Goal: Use online tool/utility: Utilize a website feature to perform a specific function

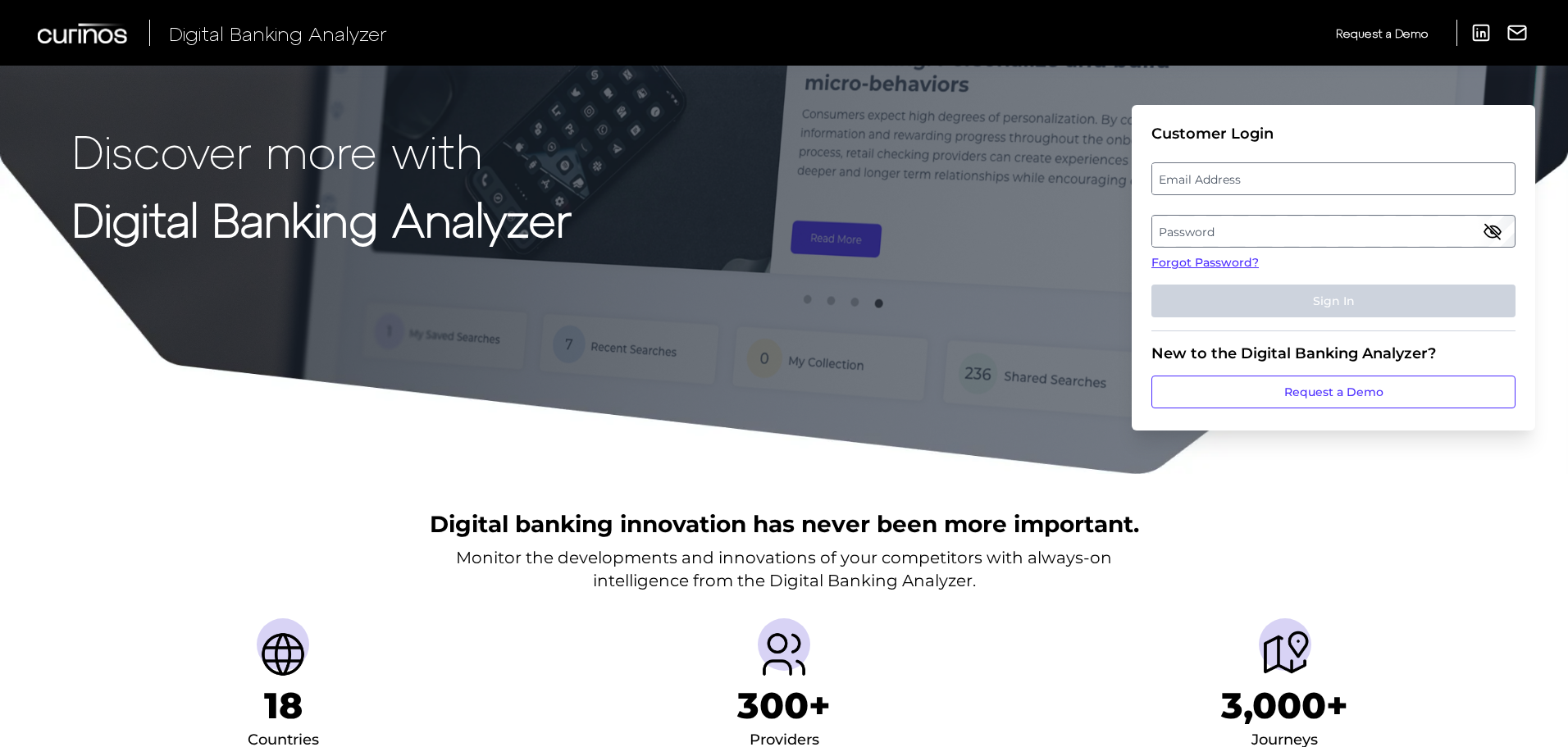
click at [1278, 191] on label "Email Address" at bounding box center [1333, 179] width 362 height 30
click at [1278, 191] on input "email" at bounding box center [1333, 179] width 364 height 33
type input "[EMAIL_ADDRESS][DOMAIN_NAME]"
click at [1248, 234] on label "Password" at bounding box center [1333, 231] width 362 height 30
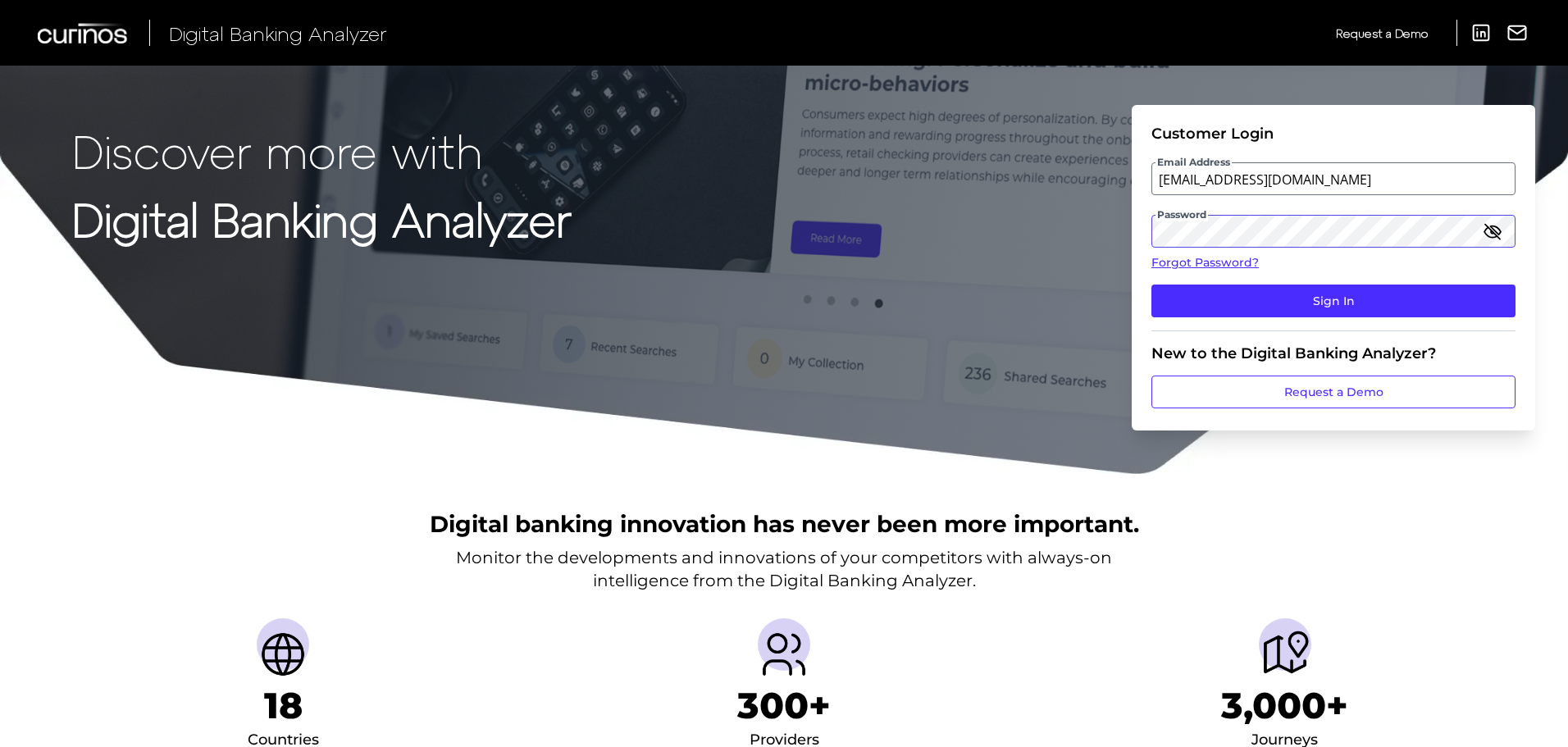
click at [1151, 284] on button "Sign In" at bounding box center [1333, 301] width 364 height 33
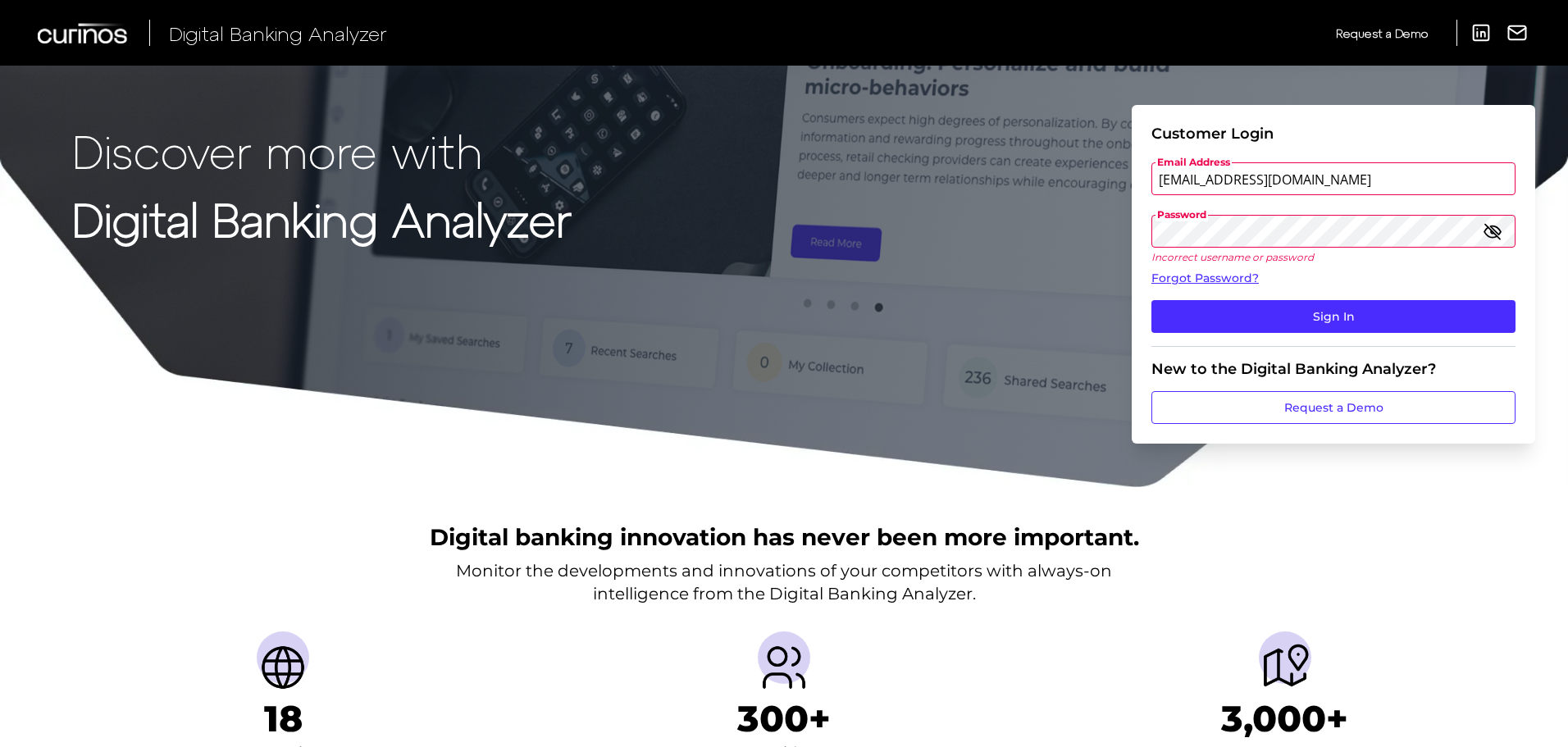
click at [1070, 225] on div "Discover more with Digital Banking Analyzer Customer Login Email Address [EMAIL…" at bounding box center [784, 244] width 1568 height 488
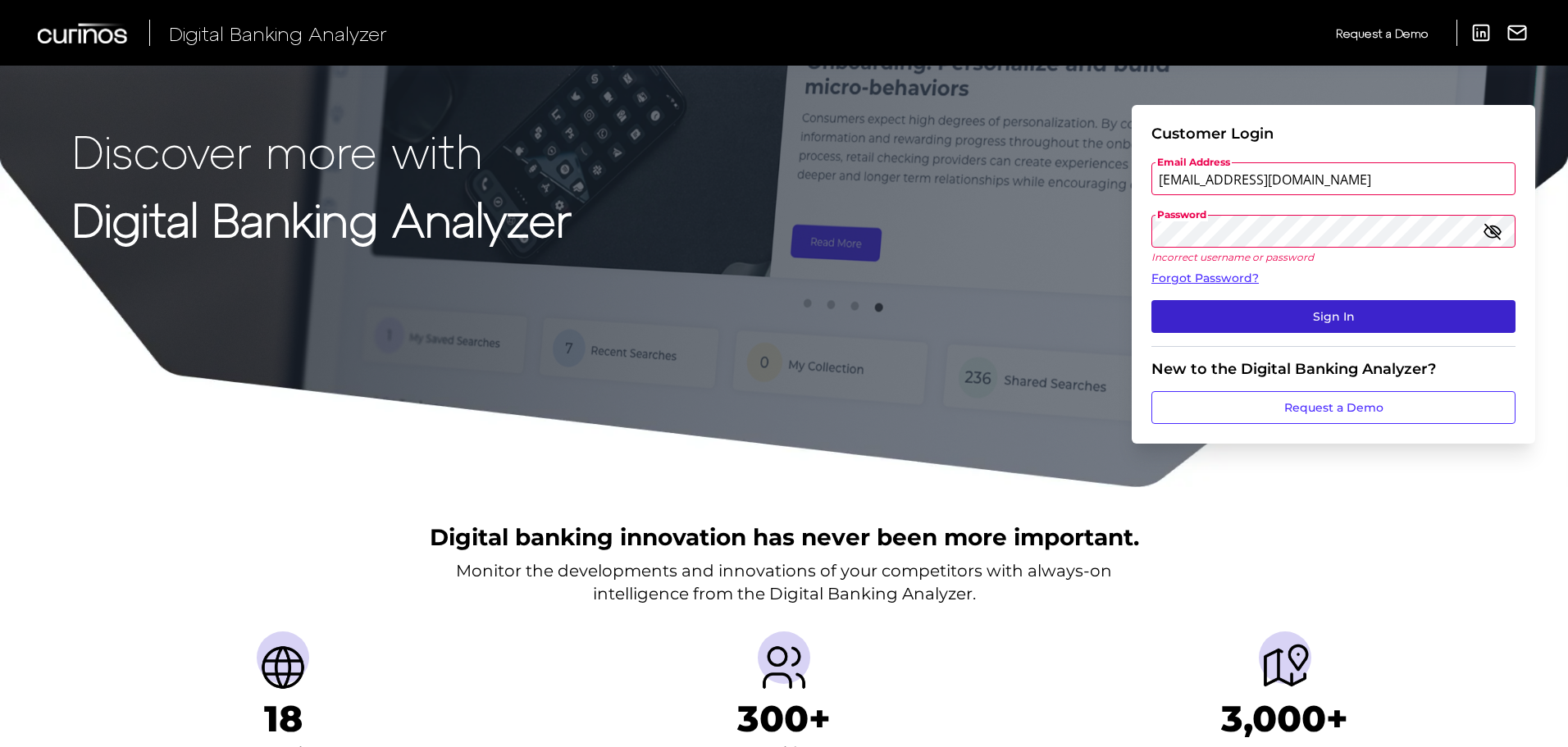
click at [1220, 313] on button "Sign In" at bounding box center [1333, 317] width 364 height 33
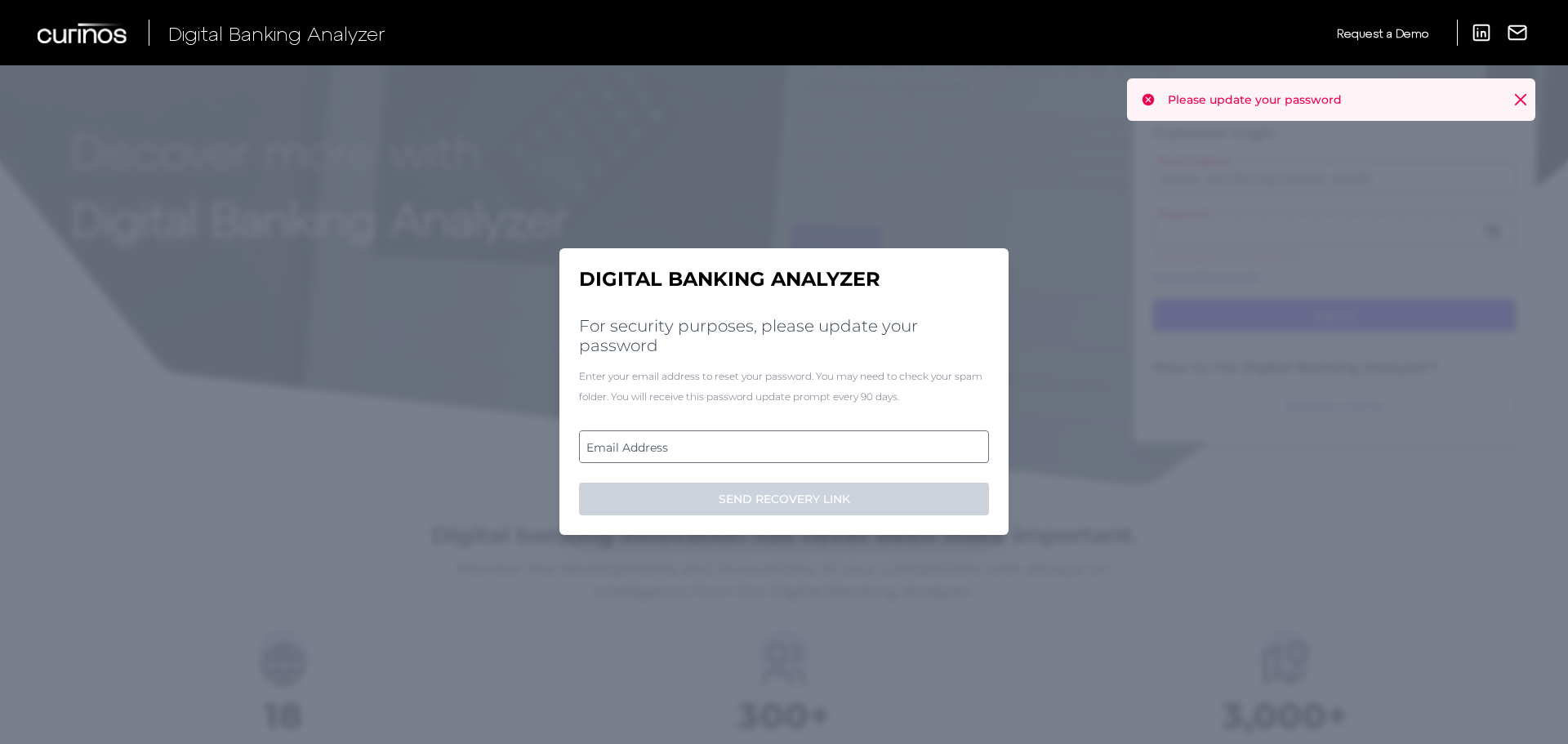
click at [737, 447] on label "Email Address" at bounding box center [783, 447] width 407 height 30
click at [737, 447] on input "email" at bounding box center [784, 447] width 410 height 33
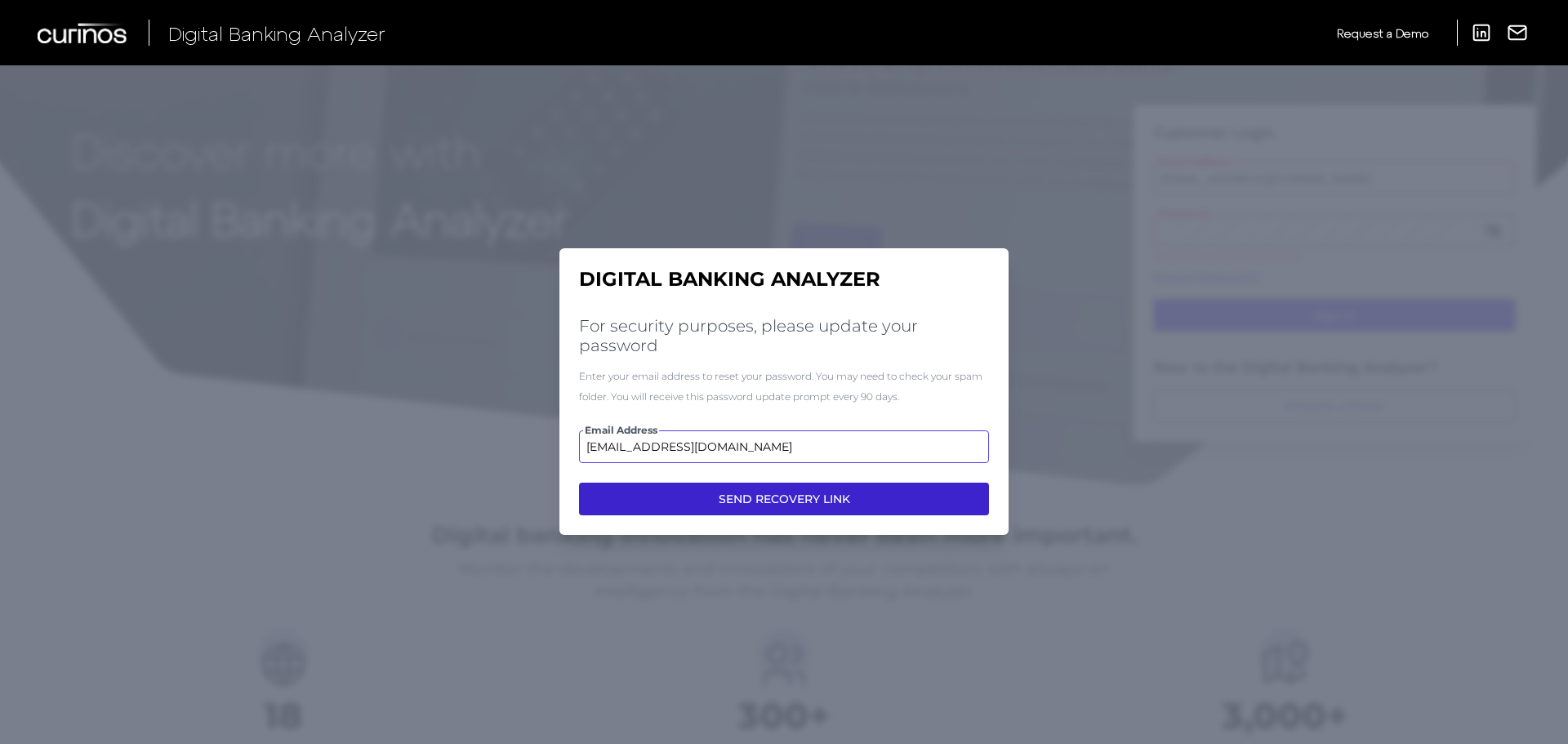
type input "[EMAIL_ADDRESS][DOMAIN_NAME]"
click at [775, 495] on button "SEND RECOVERY LINK" at bounding box center [784, 499] width 410 height 33
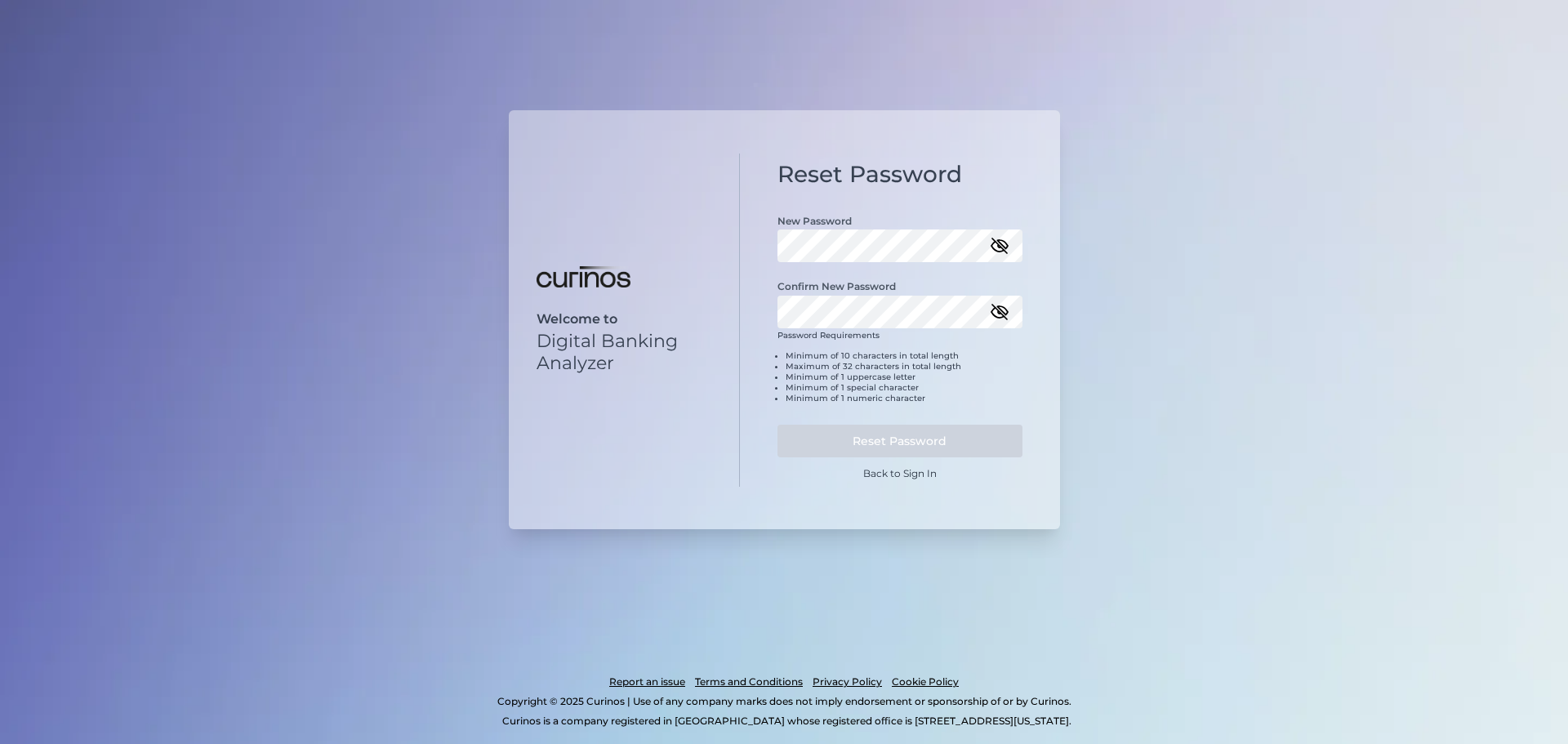
click at [1004, 250] on icon "button" at bounding box center [999, 246] width 20 height 20
click at [997, 307] on icon "button" at bounding box center [999, 312] width 17 height 12
click at [900, 446] on button "Reset Password" at bounding box center [899, 441] width 245 height 33
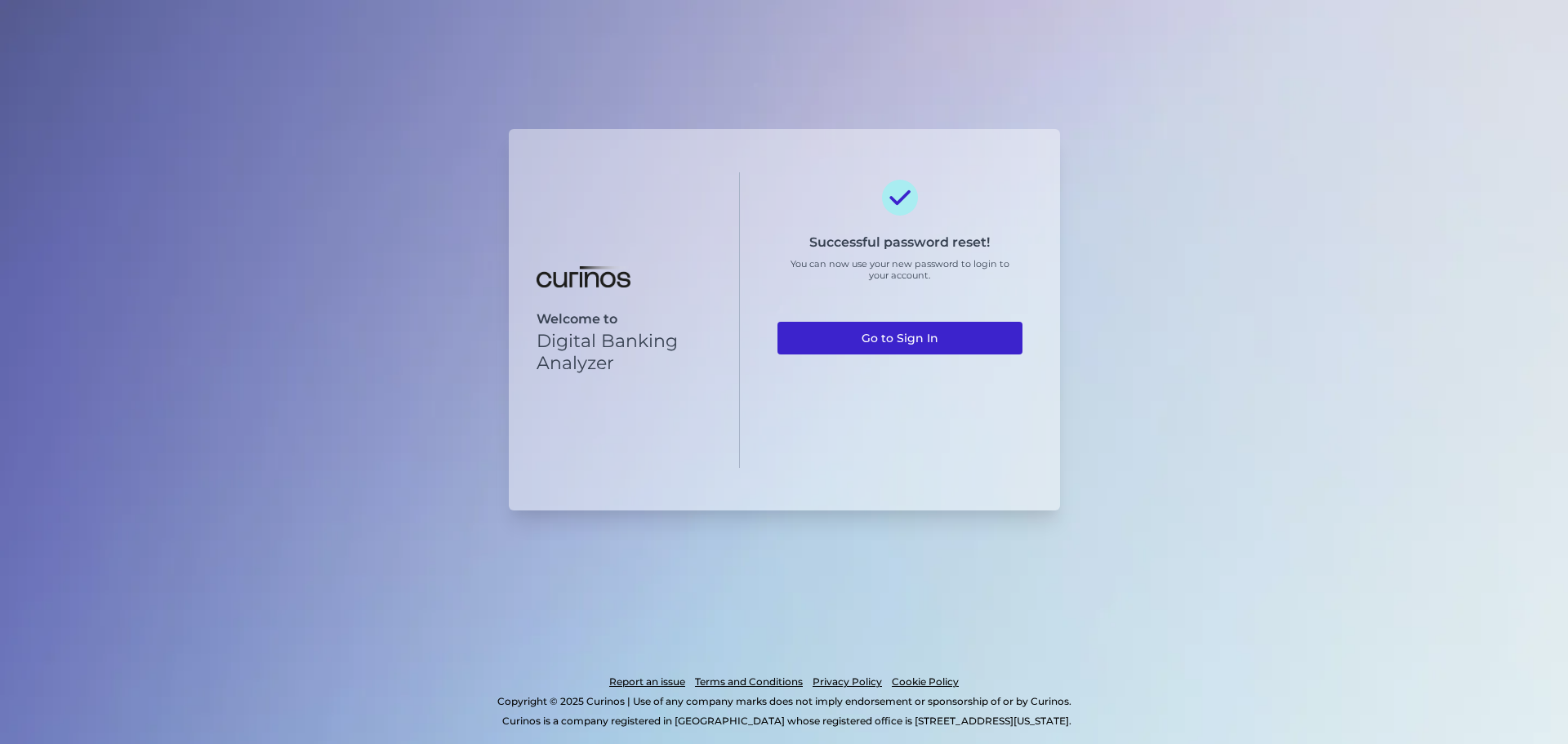
click at [946, 337] on link "Go to Sign In" at bounding box center [899, 339] width 245 height 33
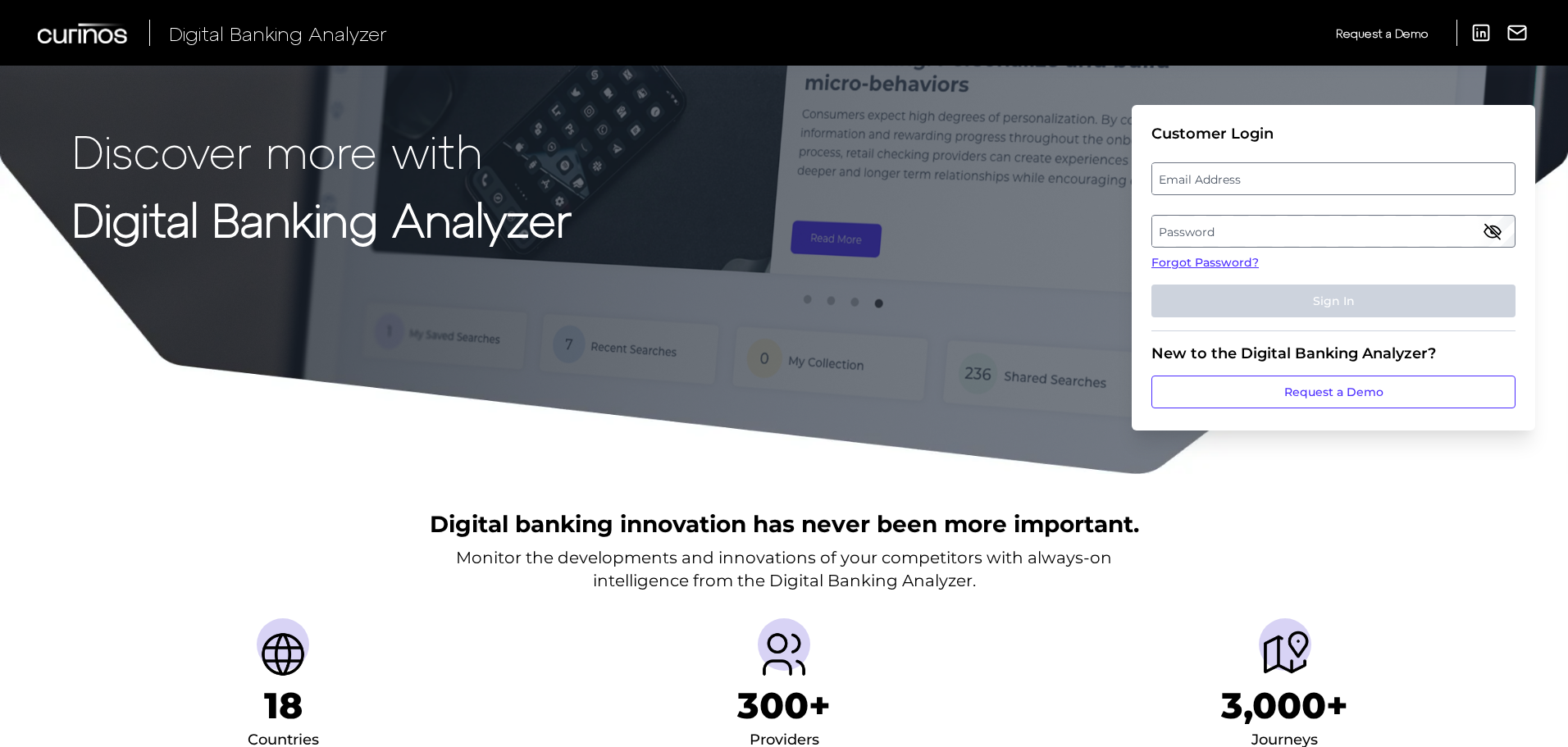
click at [1283, 187] on label "Email Address" at bounding box center [1333, 179] width 362 height 30
click at [1283, 187] on input "email" at bounding box center [1333, 179] width 364 height 33
click at [1269, 170] on input "xiang.liu" at bounding box center [1333, 179] width 364 height 33
type input "[EMAIL_ADDRESS][DOMAIN_NAME]"
click at [1213, 245] on label "Password" at bounding box center [1333, 231] width 362 height 30
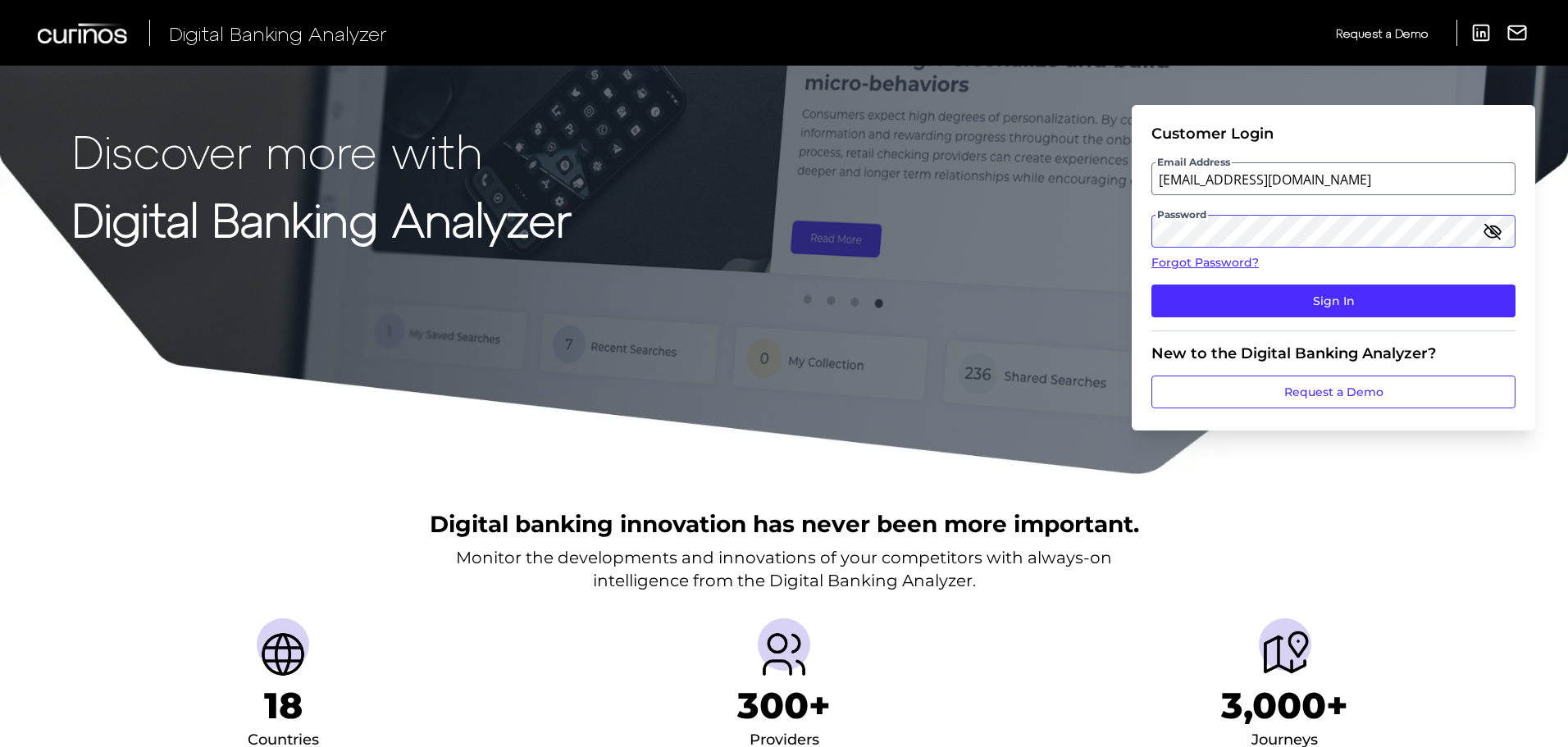
click at [1151, 284] on button "Sign In" at bounding box center [1333, 301] width 364 height 33
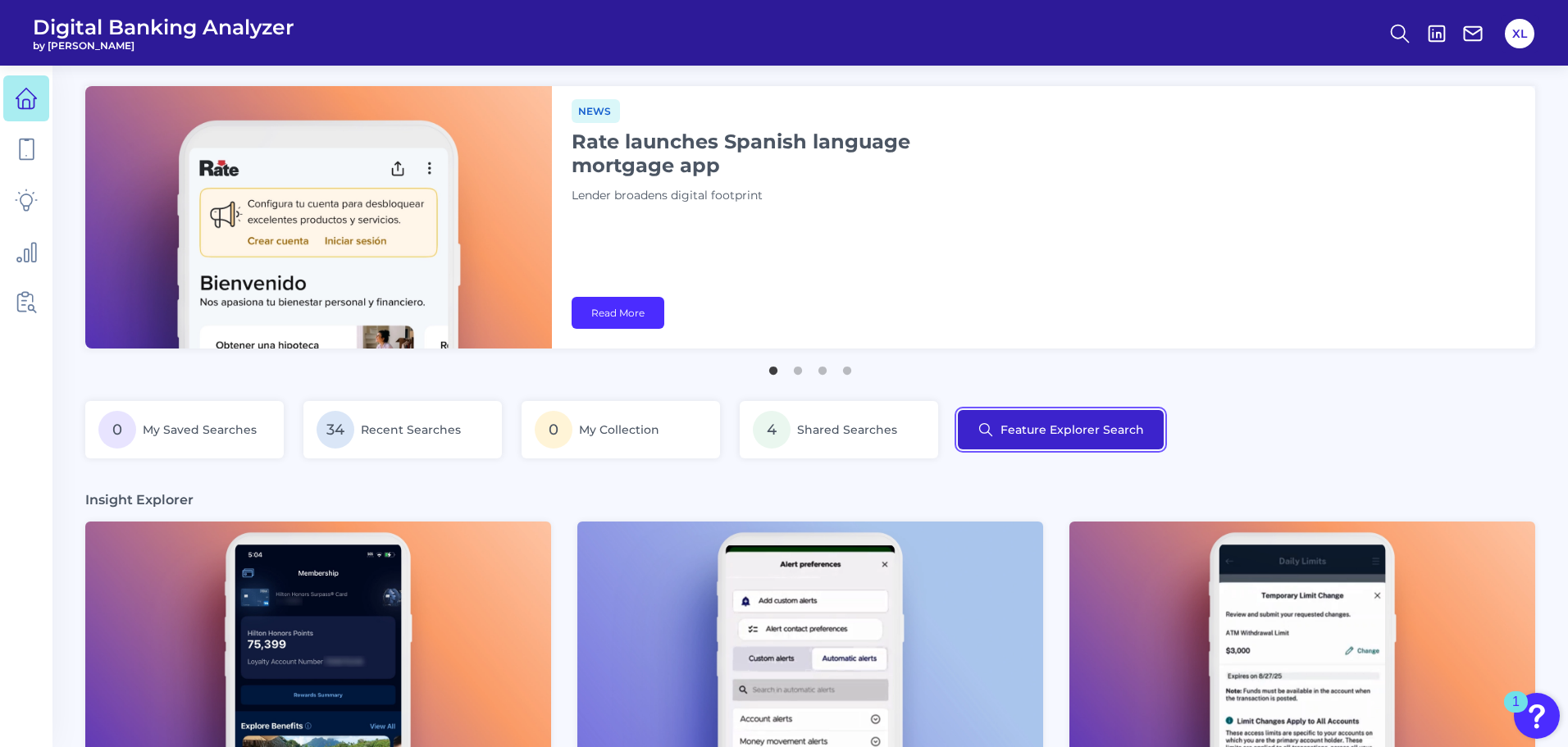
click at [1054, 411] on button "Feature Explorer Search" at bounding box center [1061, 429] width 206 height 39
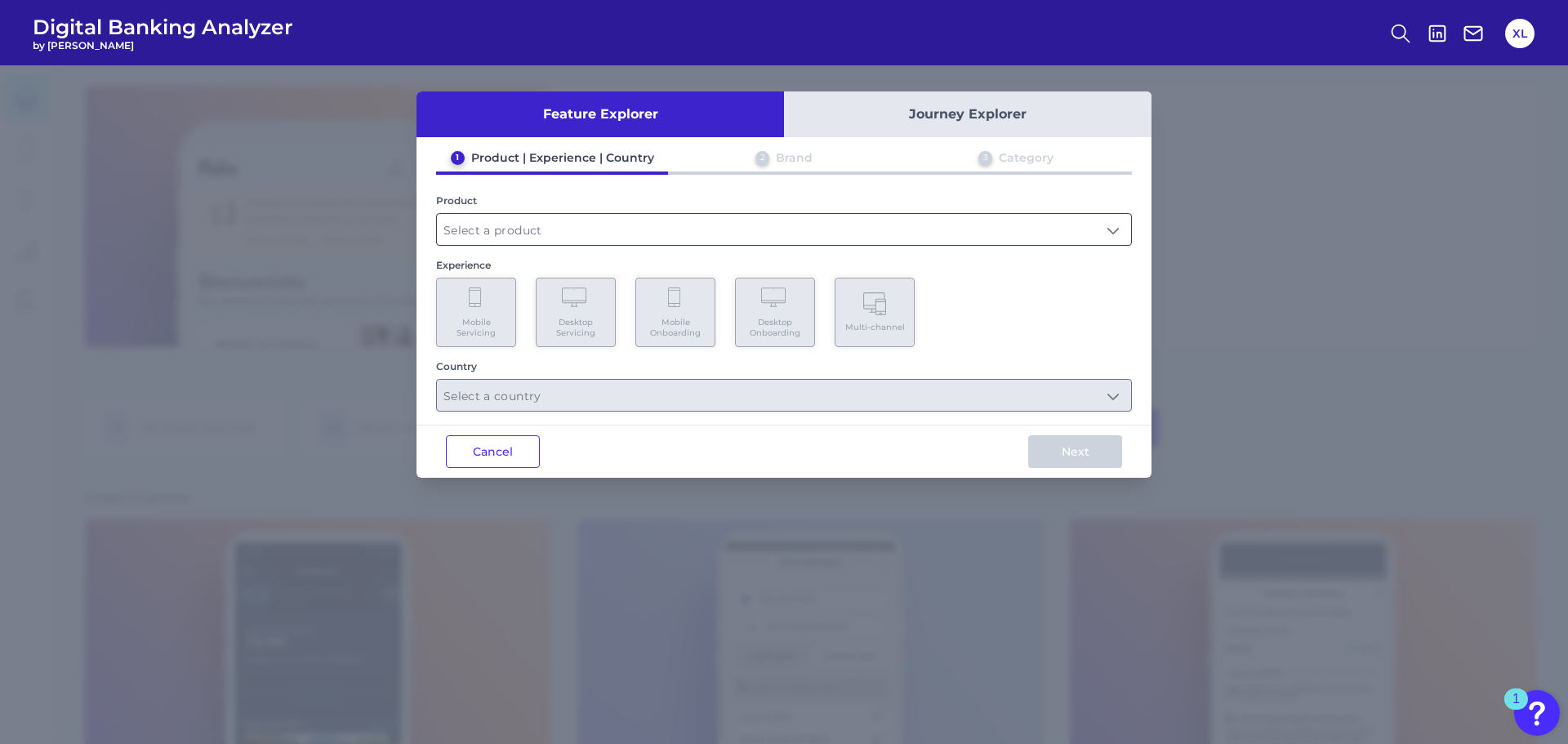
click at [817, 233] on input "text" at bounding box center [784, 230] width 694 height 31
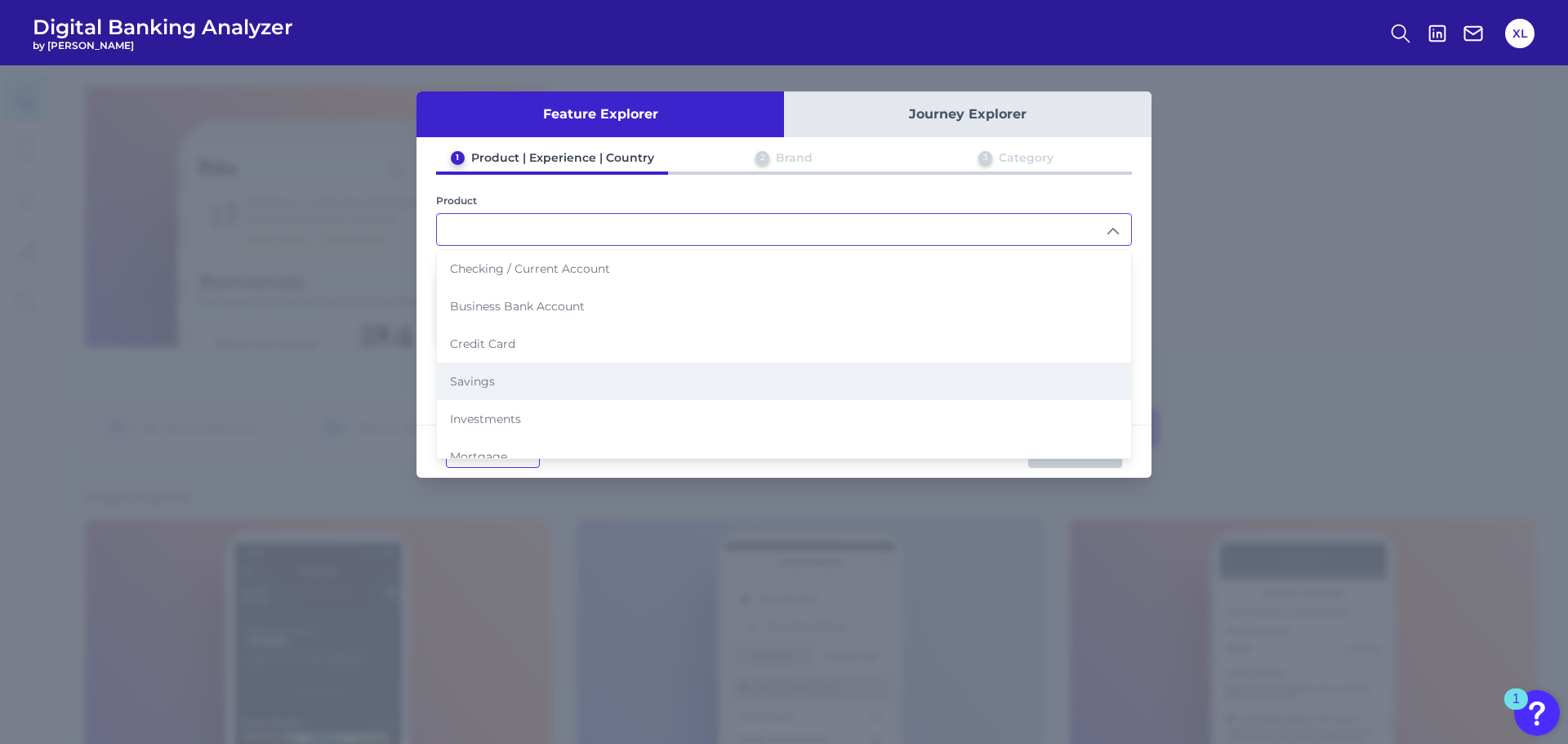
click at [507, 383] on li "Savings" at bounding box center [784, 381] width 694 height 37
type input "Savings"
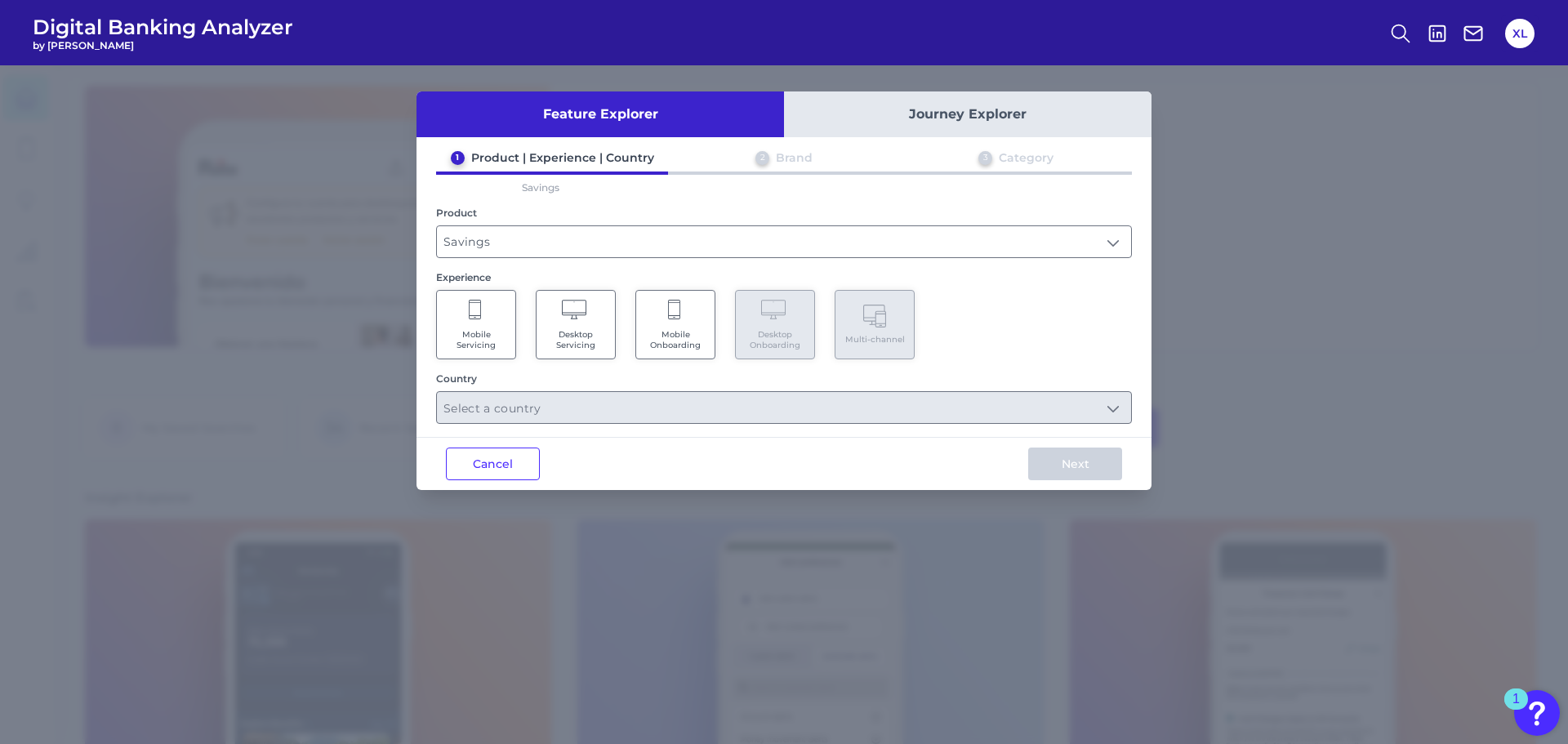
click at [491, 331] on span "Mobile Servicing" at bounding box center [476, 339] width 62 height 21
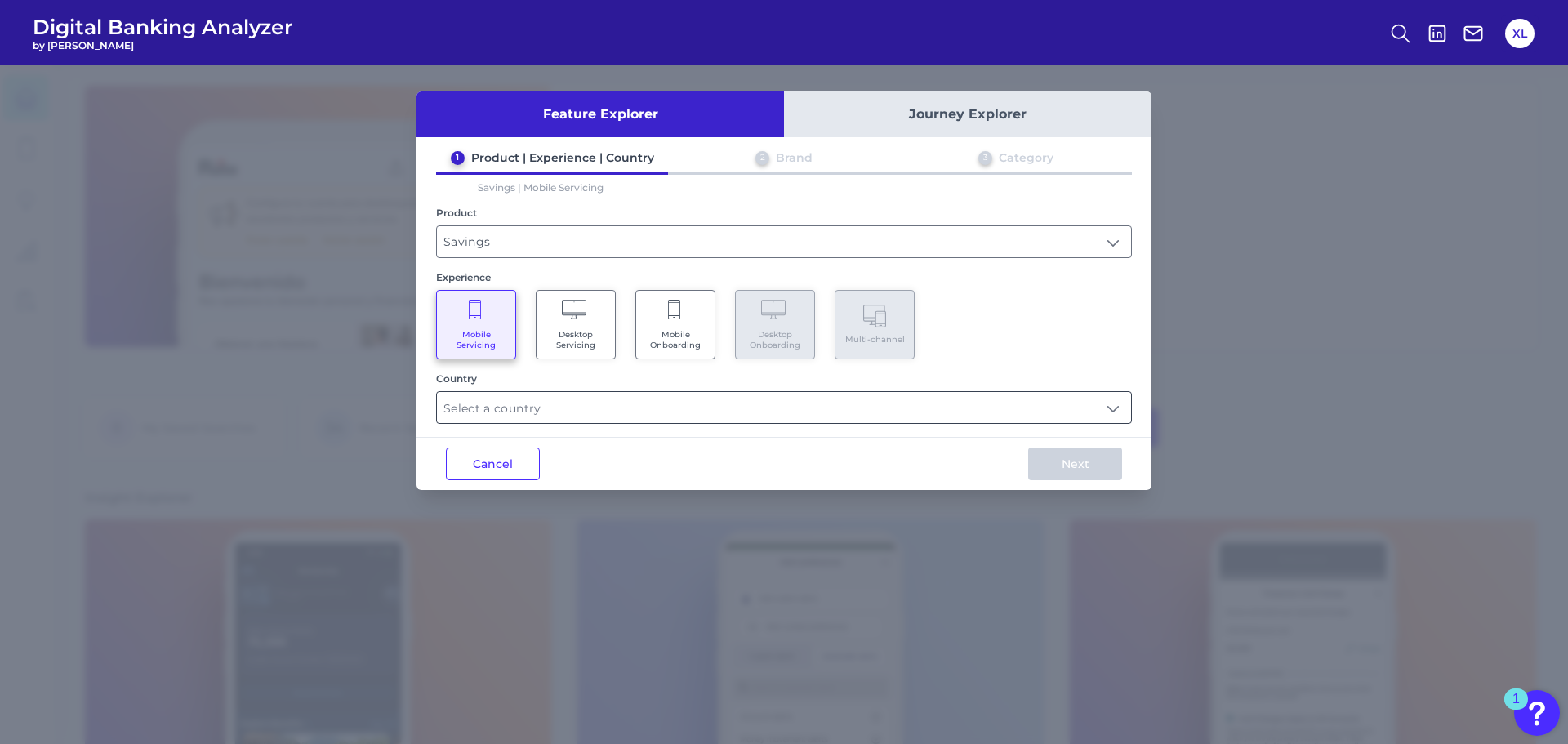
click at [543, 406] on input "text" at bounding box center [784, 408] width 694 height 31
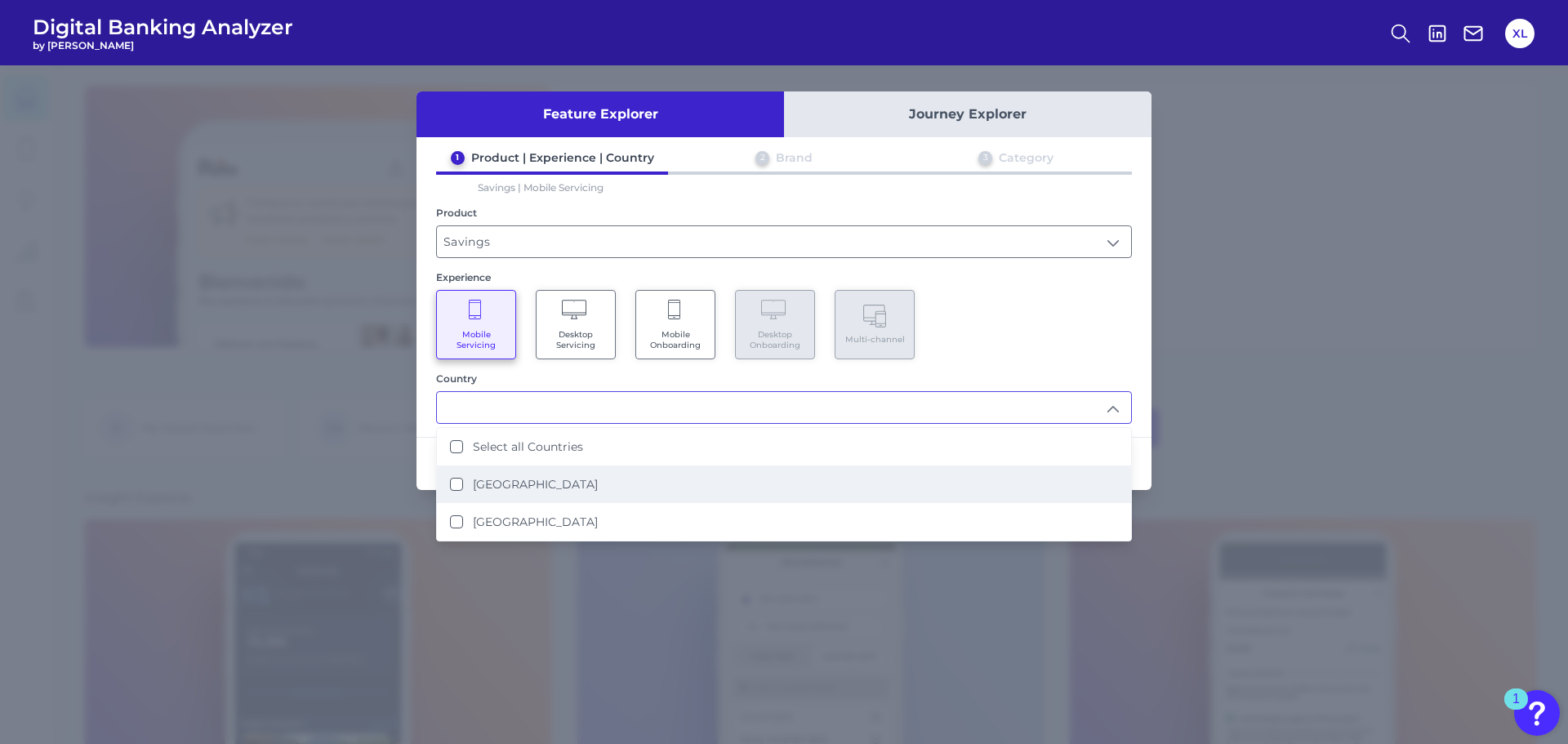
click at [523, 490] on label "United Kingdom" at bounding box center [535, 484] width 125 height 15
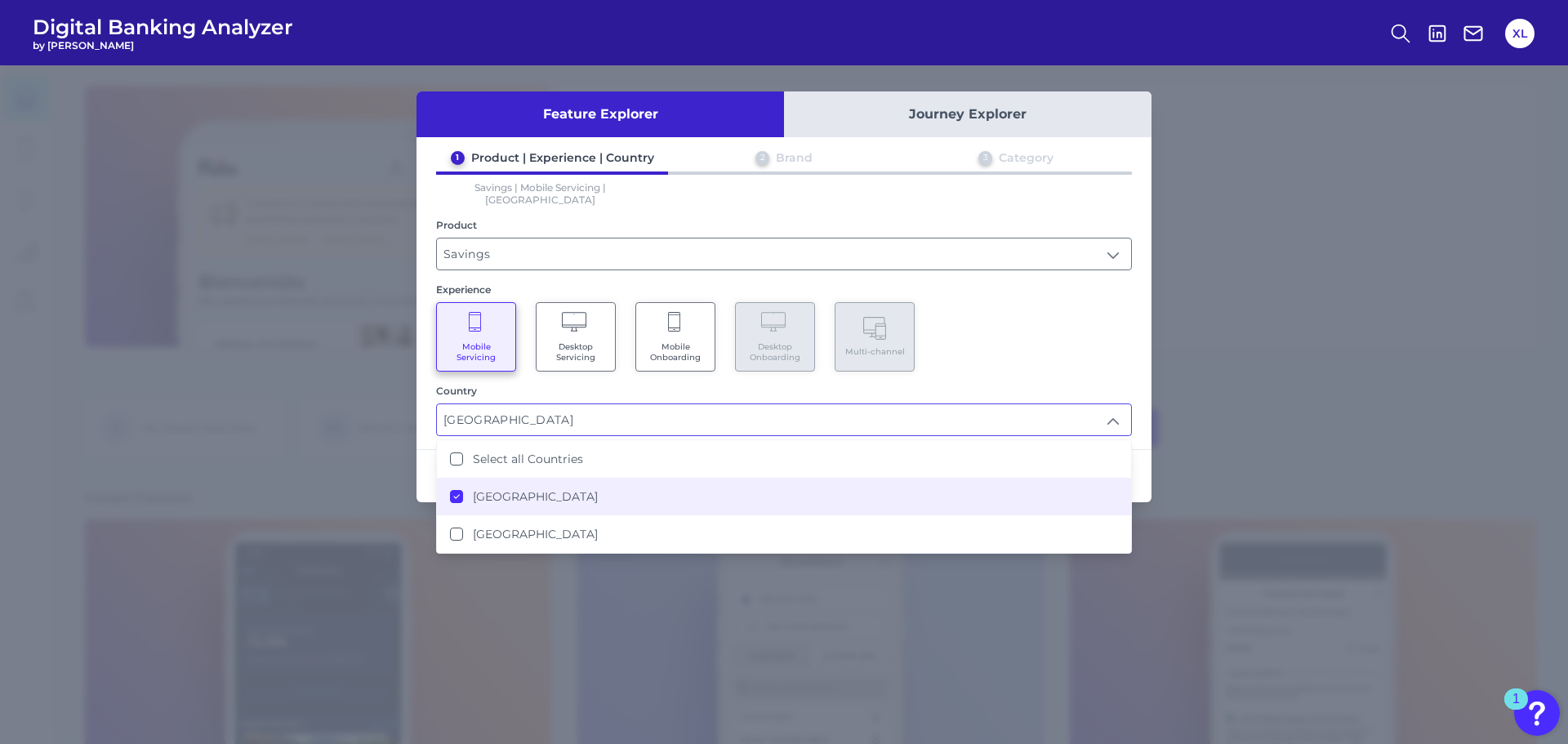
type input "United Kingdom"
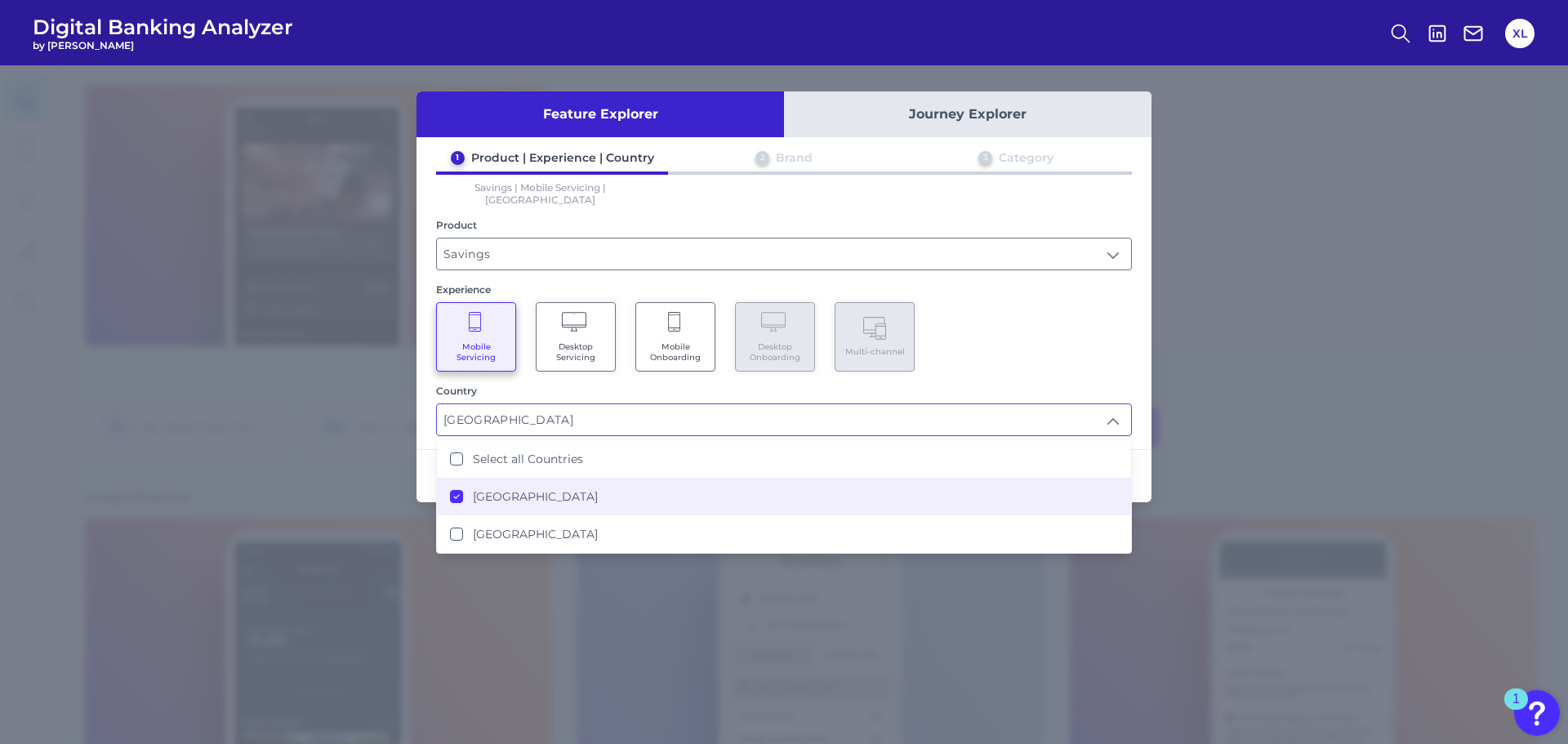
click at [1062, 348] on div "Mobile Servicing Desktop Servicing Mobile Onboarding Desktop Onboarding Multi-c…" at bounding box center [784, 337] width 695 height 69
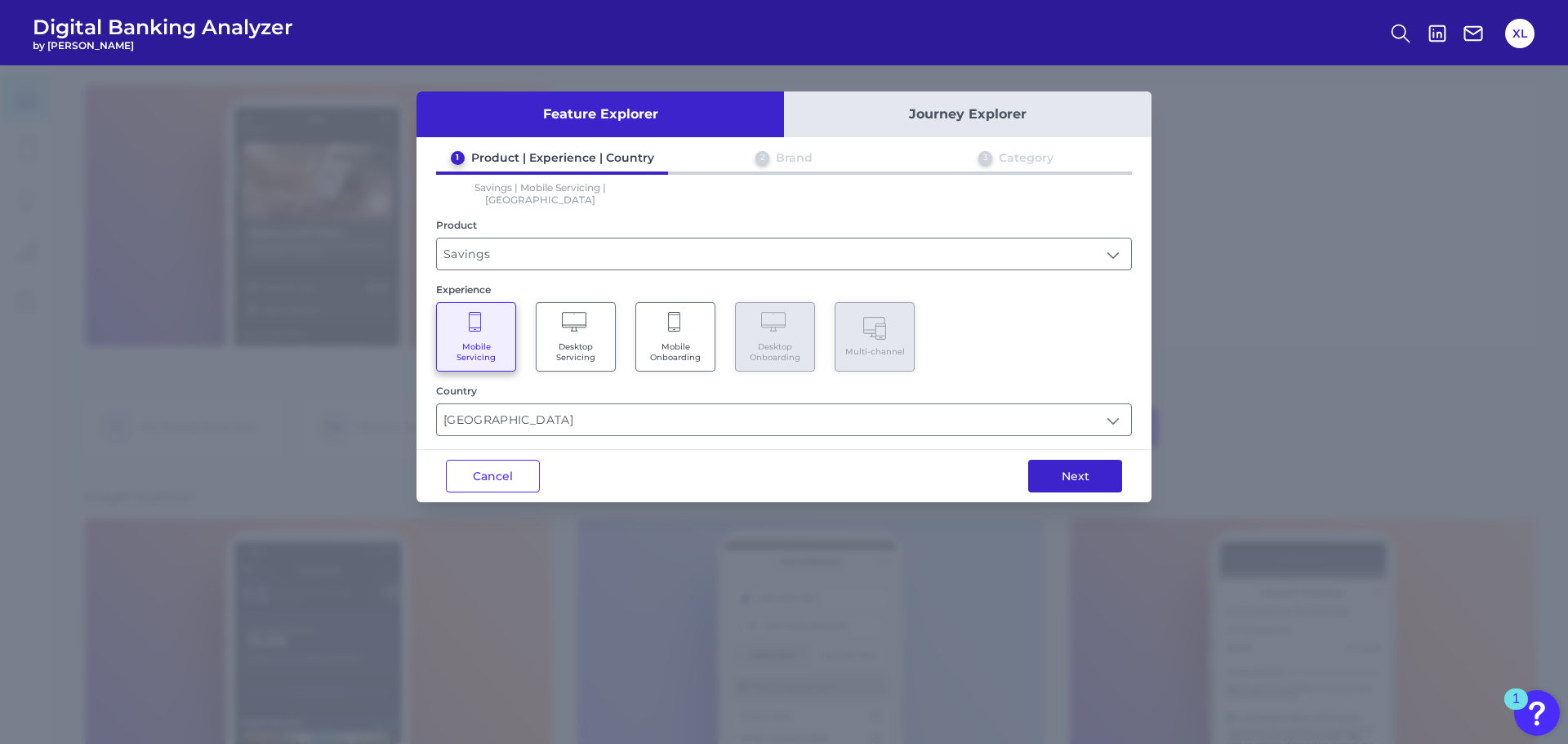
click at [1056, 460] on button "Next" at bounding box center [1075, 476] width 94 height 33
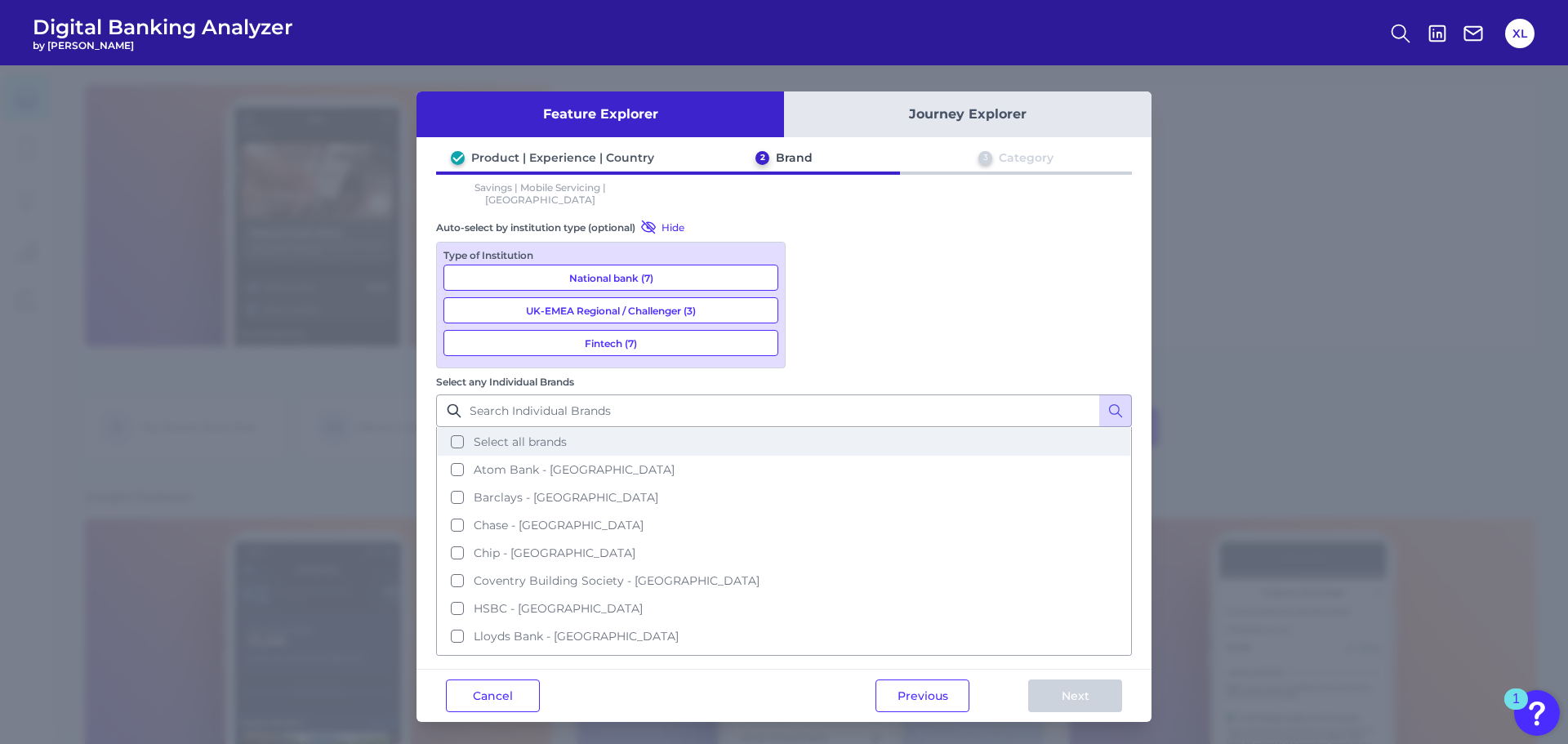
click at [815, 428] on button "Select all brands" at bounding box center [784, 442] width 693 height 28
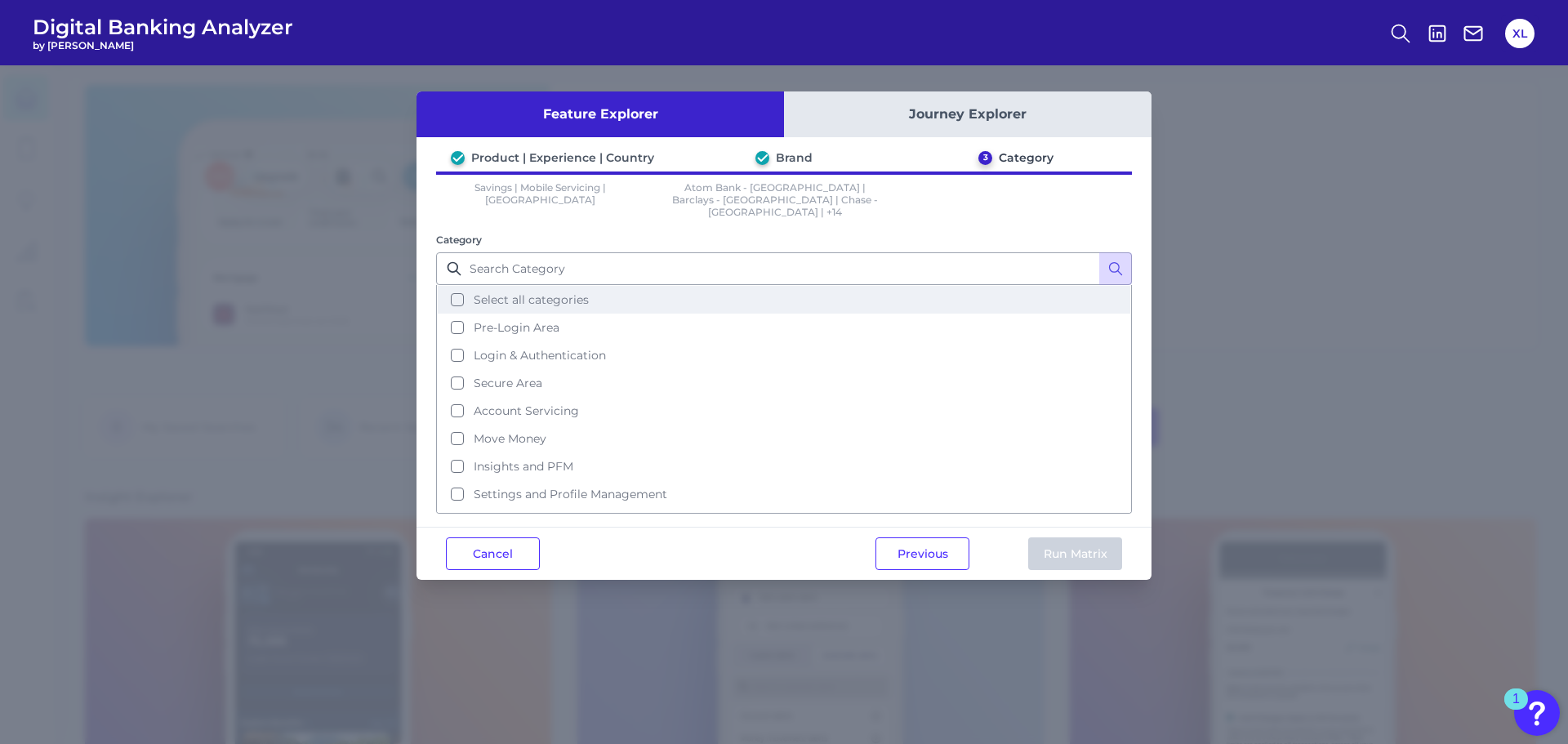
click at [576, 292] on span "Select all categories" at bounding box center [531, 300] width 115 height 15
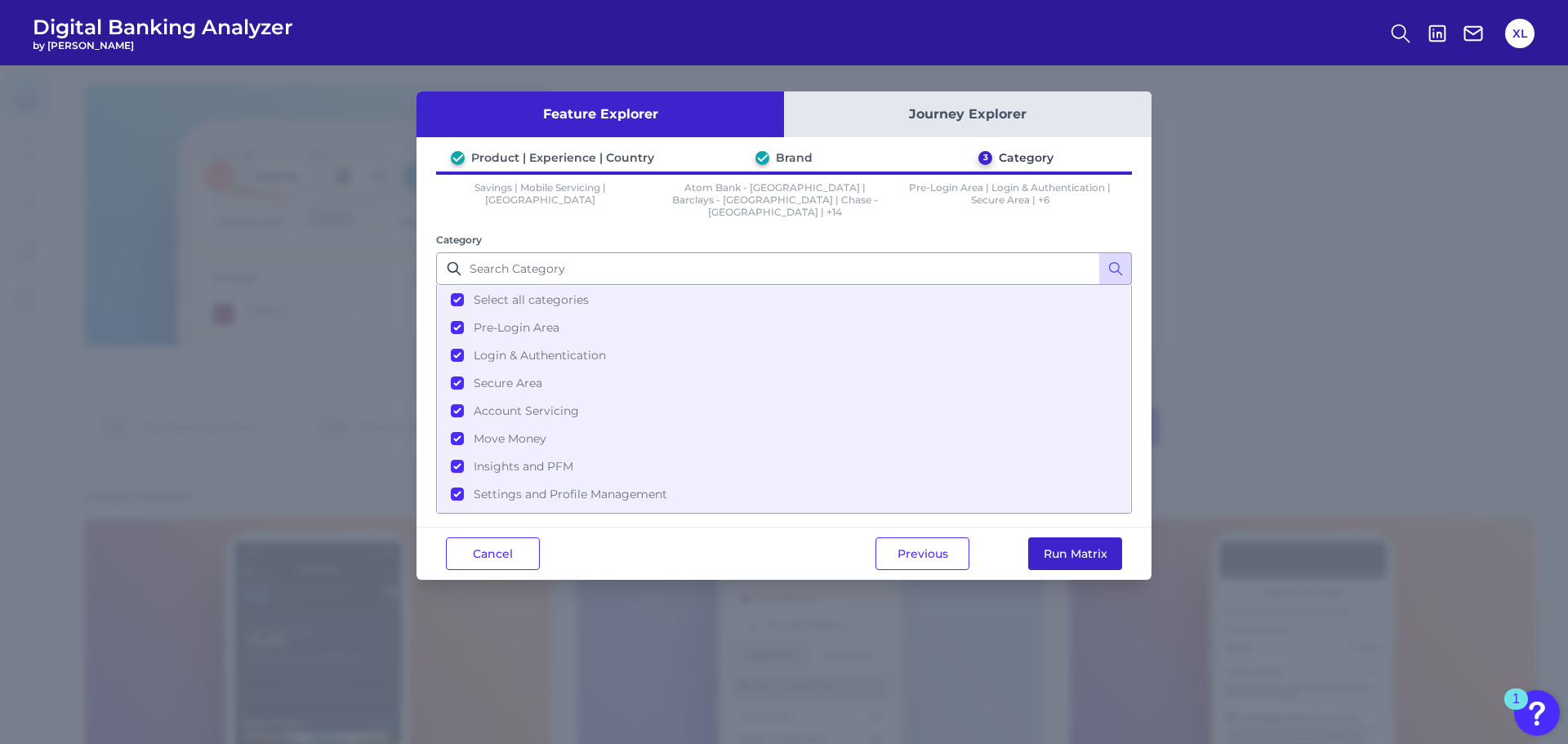
click at [1059, 543] on button "Run Matrix" at bounding box center [1075, 554] width 94 height 33
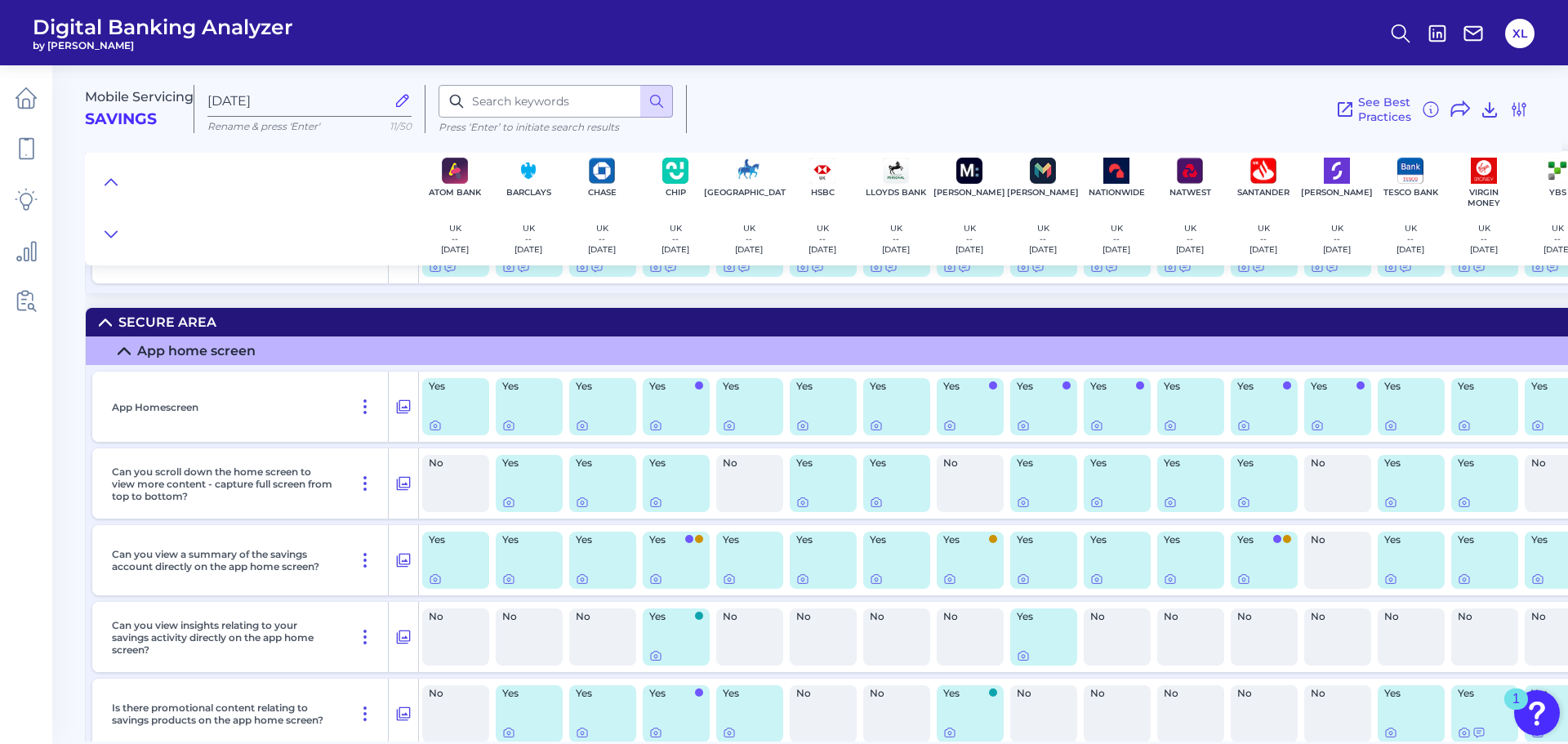
scroll to position [2531, 0]
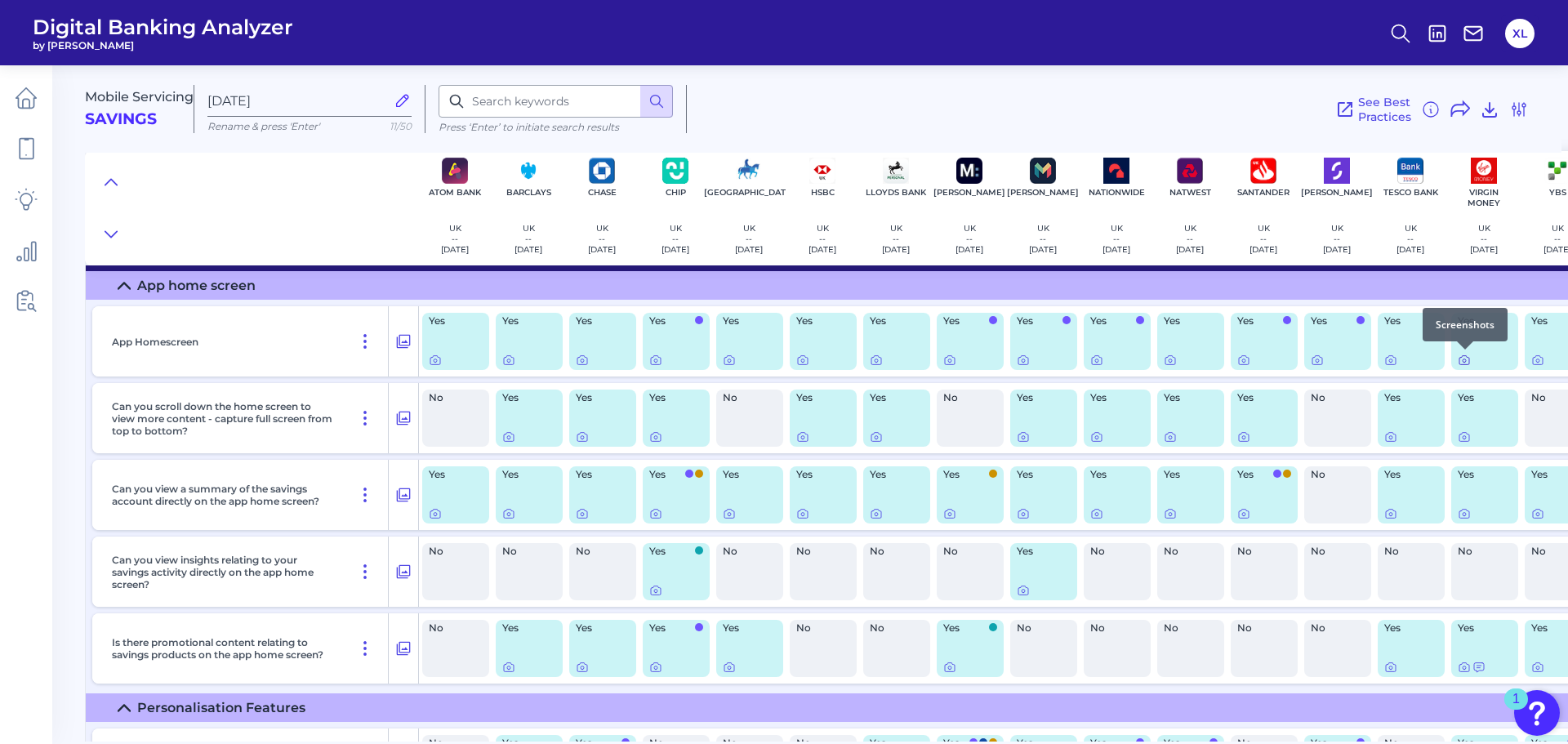
click at [1461, 363] on icon at bounding box center [1464, 360] width 13 height 13
click at [1465, 438] on icon at bounding box center [1464, 438] width 3 height 3
click at [1467, 511] on icon at bounding box center [1464, 514] width 10 height 9
click at [1466, 666] on icon at bounding box center [1464, 667] width 13 height 13
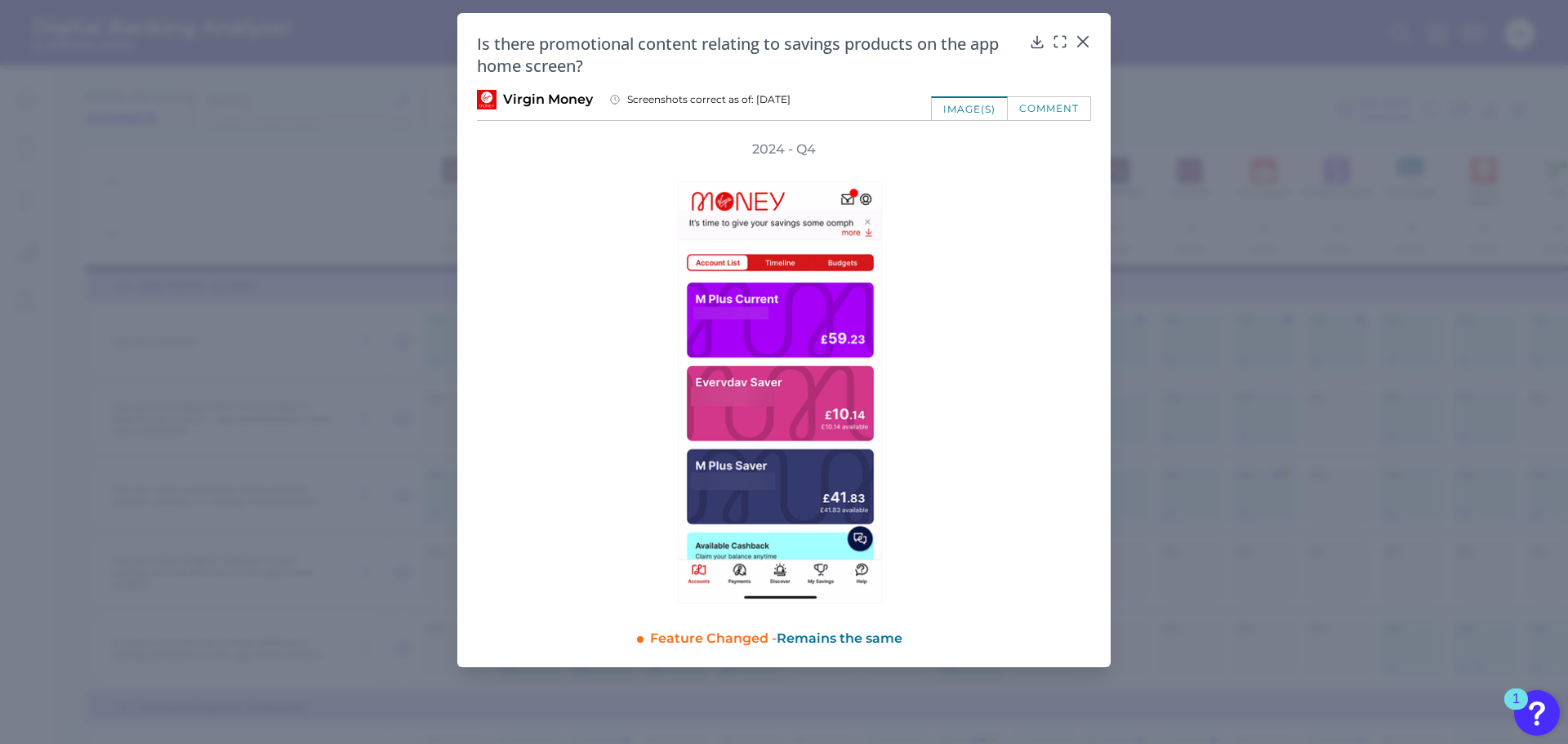
click at [1035, 105] on div "comment" at bounding box center [1049, 108] width 83 height 24
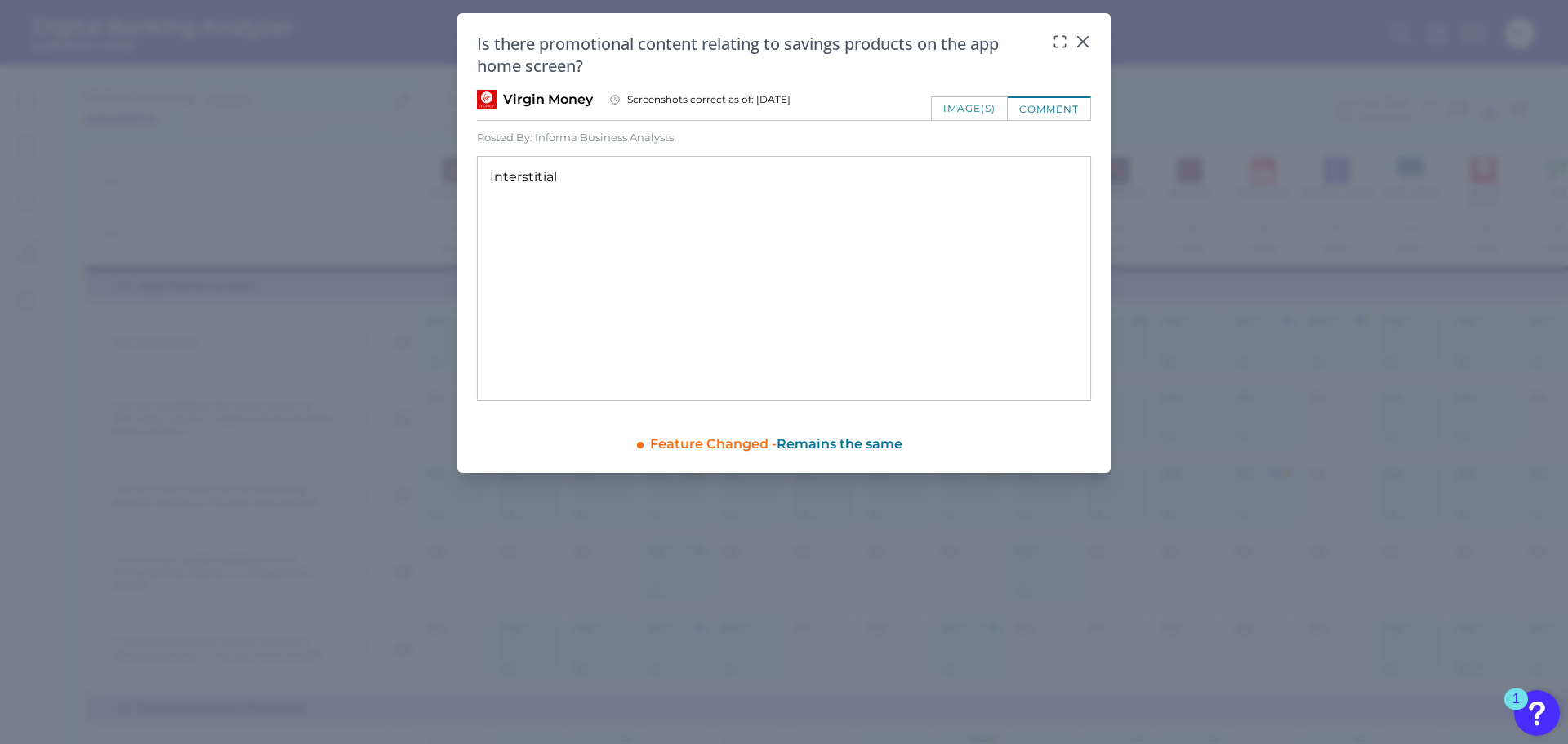
click at [974, 105] on div "image(s)" at bounding box center [969, 108] width 77 height 24
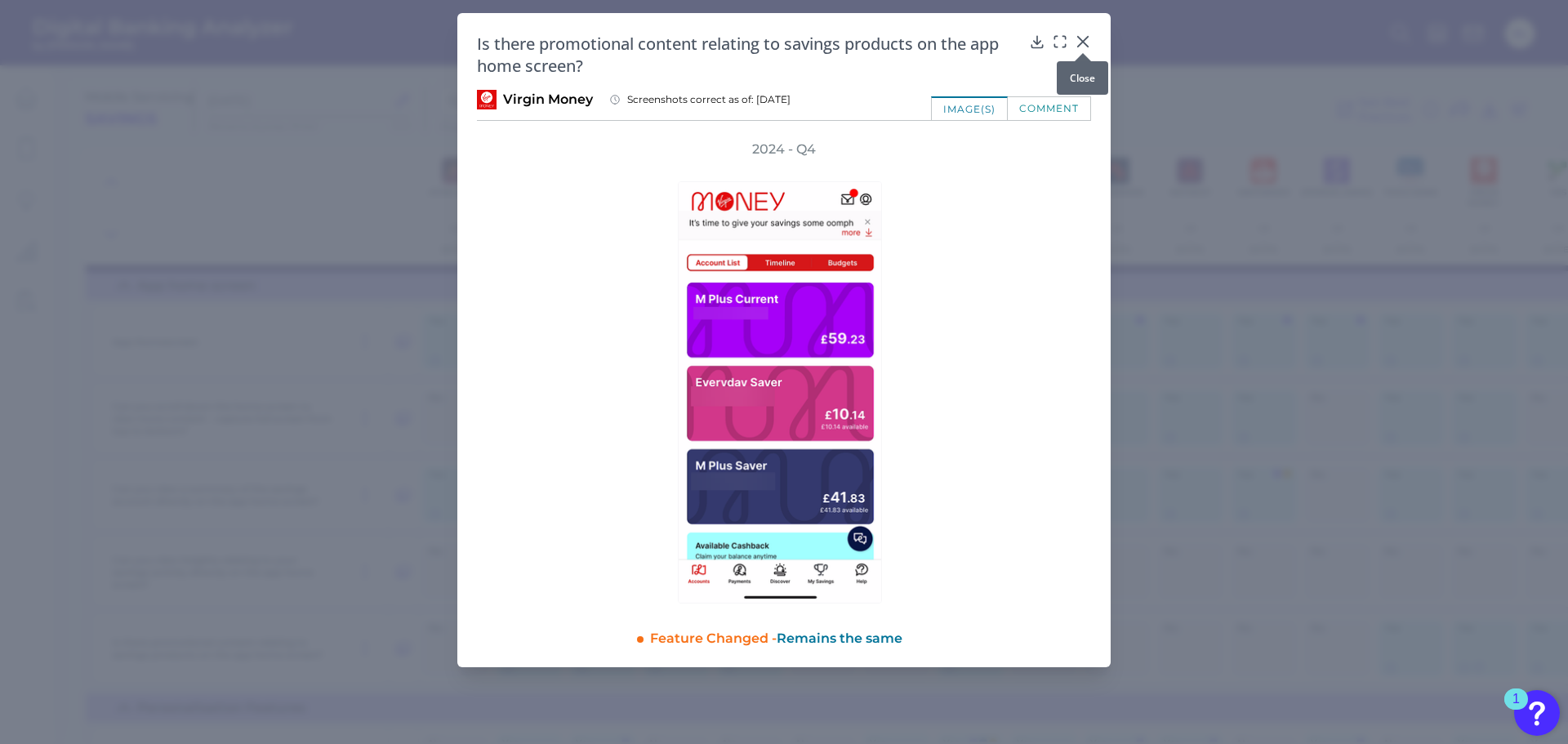
click at [1085, 45] on div at bounding box center [1082, 53] width 17 height 17
click at [1078, 43] on icon at bounding box center [1082, 42] width 17 height 17
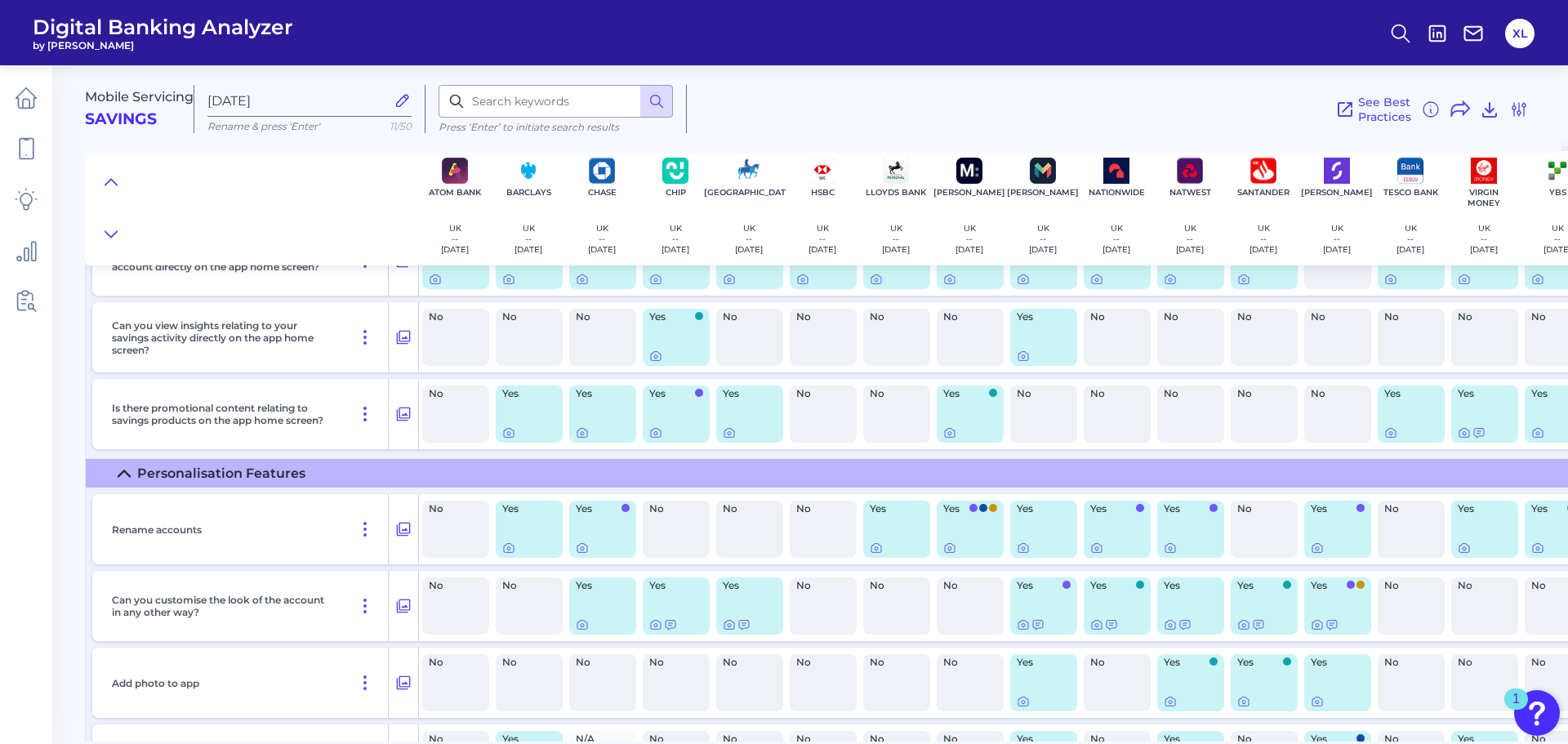
scroll to position [2858, 0]
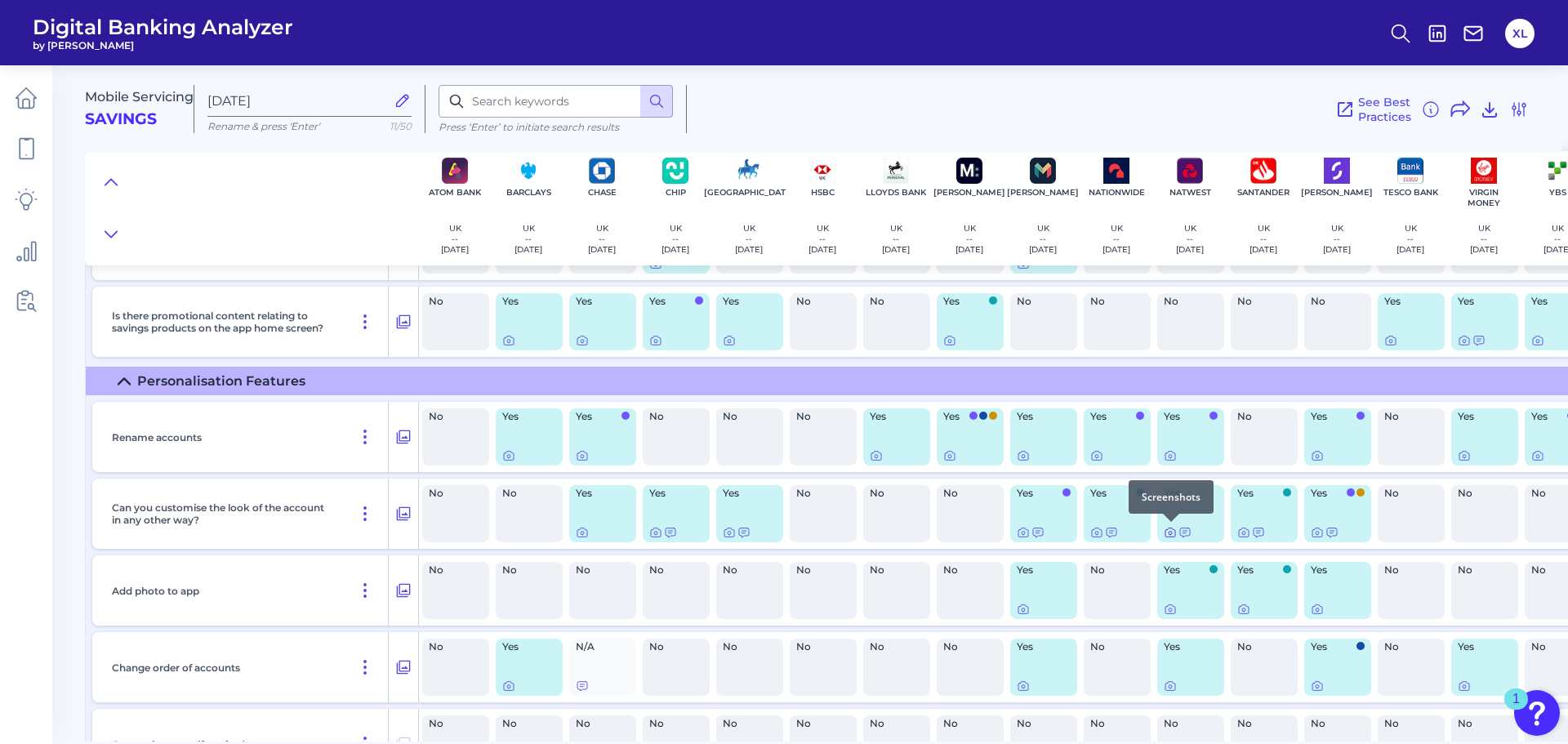
click at [1169, 531] on icon at bounding box center [1170, 533] width 13 height 13
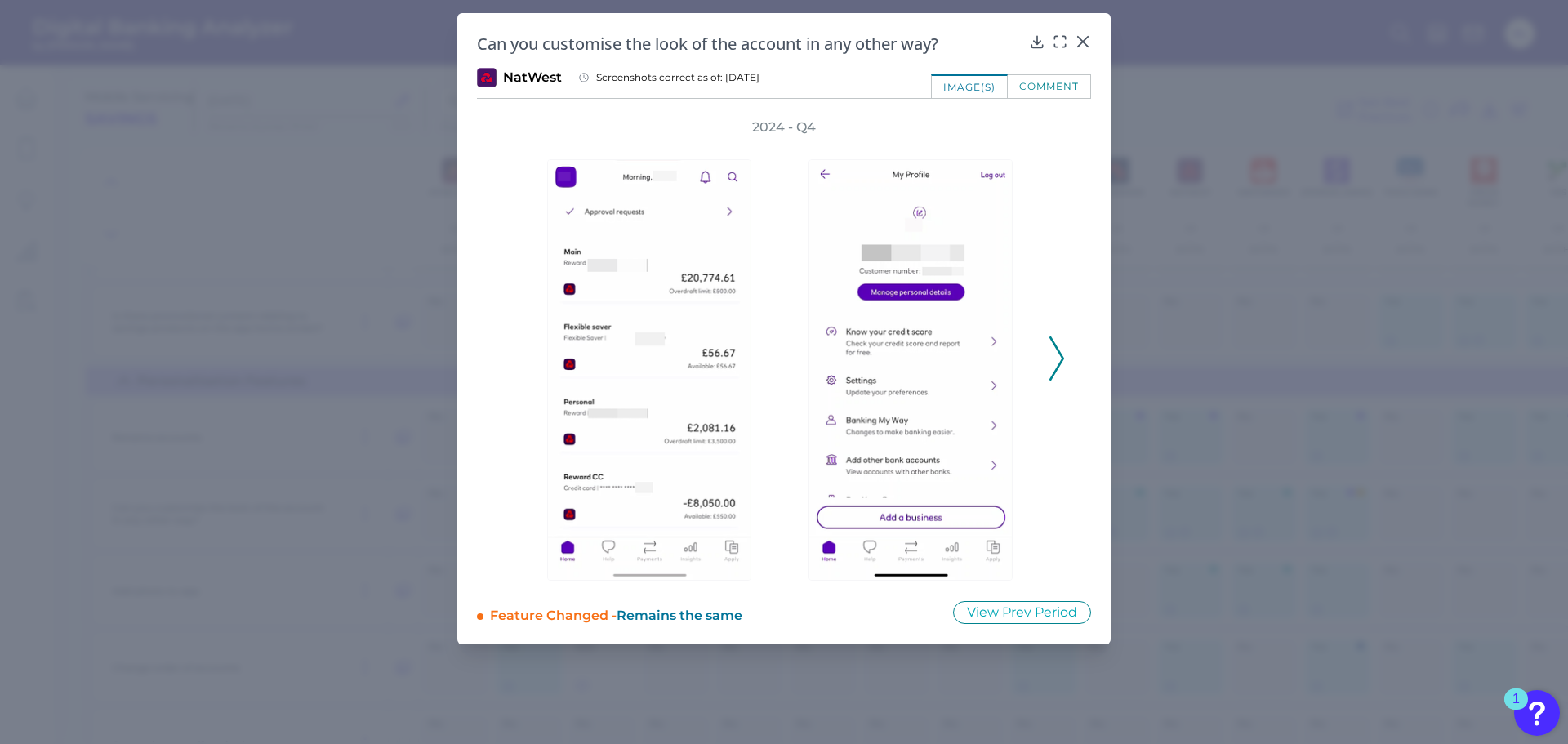
click at [1058, 367] on polyline at bounding box center [1056, 358] width 12 height 41
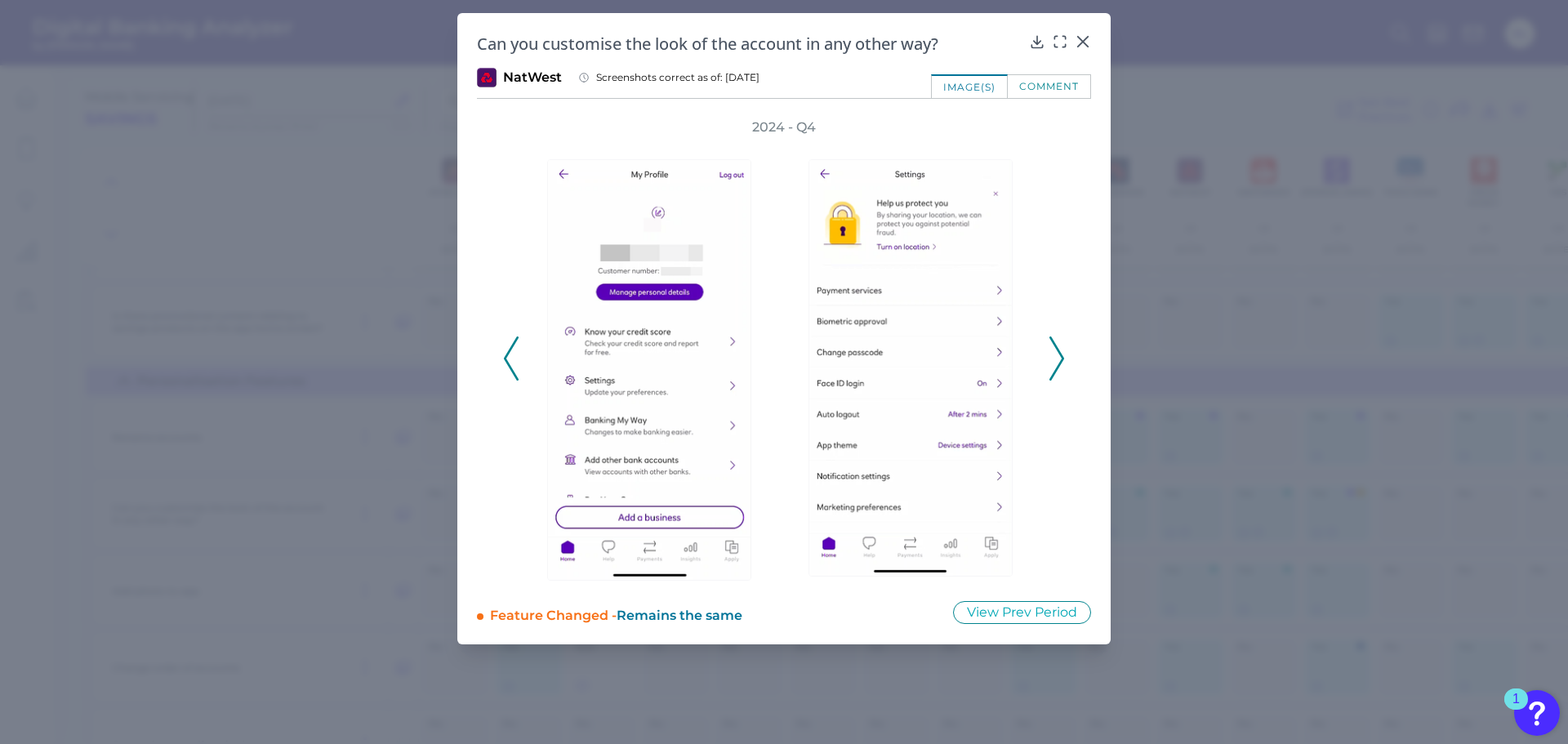
click at [1058, 367] on polyline at bounding box center [1056, 358] width 12 height 41
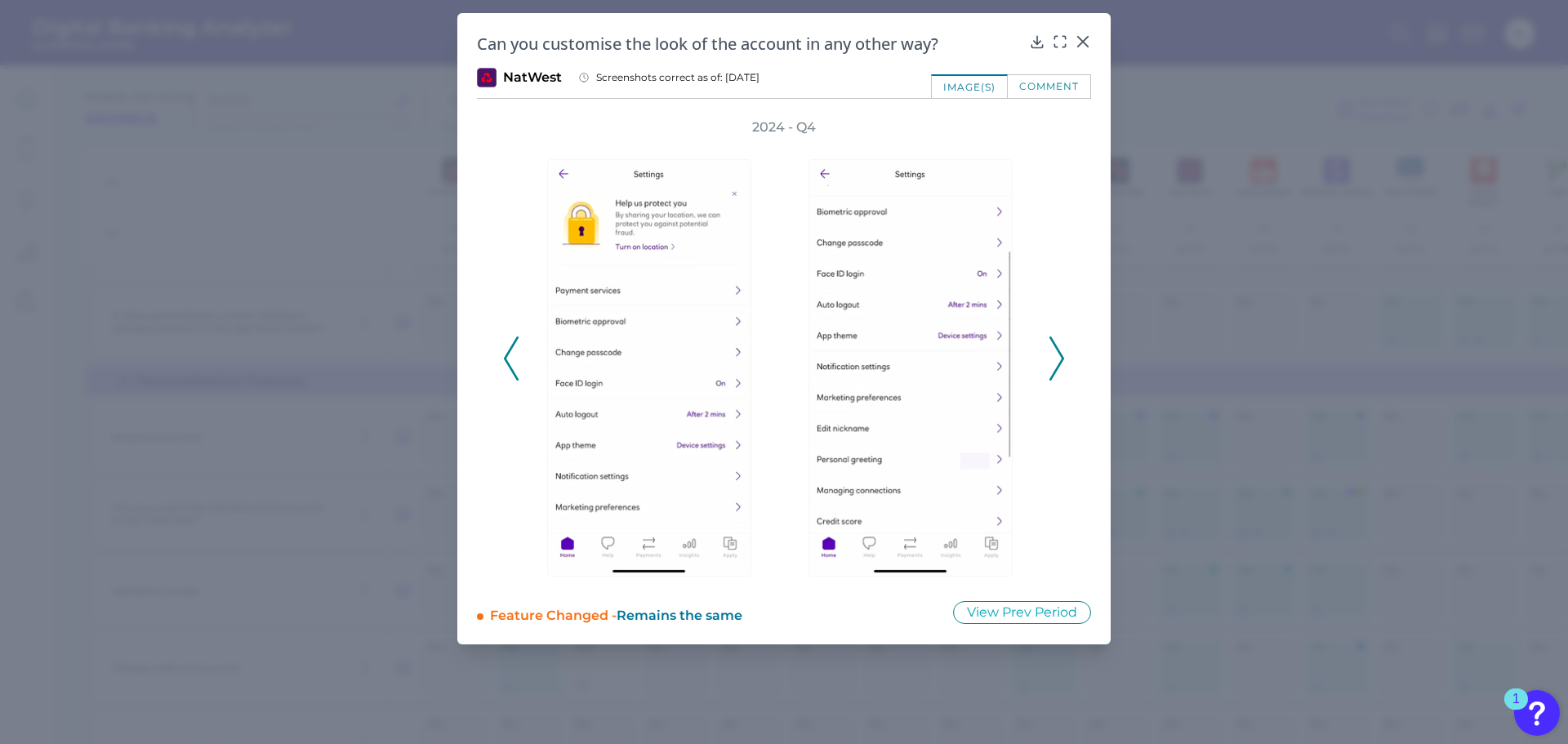
click at [1059, 363] on icon at bounding box center [1057, 358] width 15 height 44
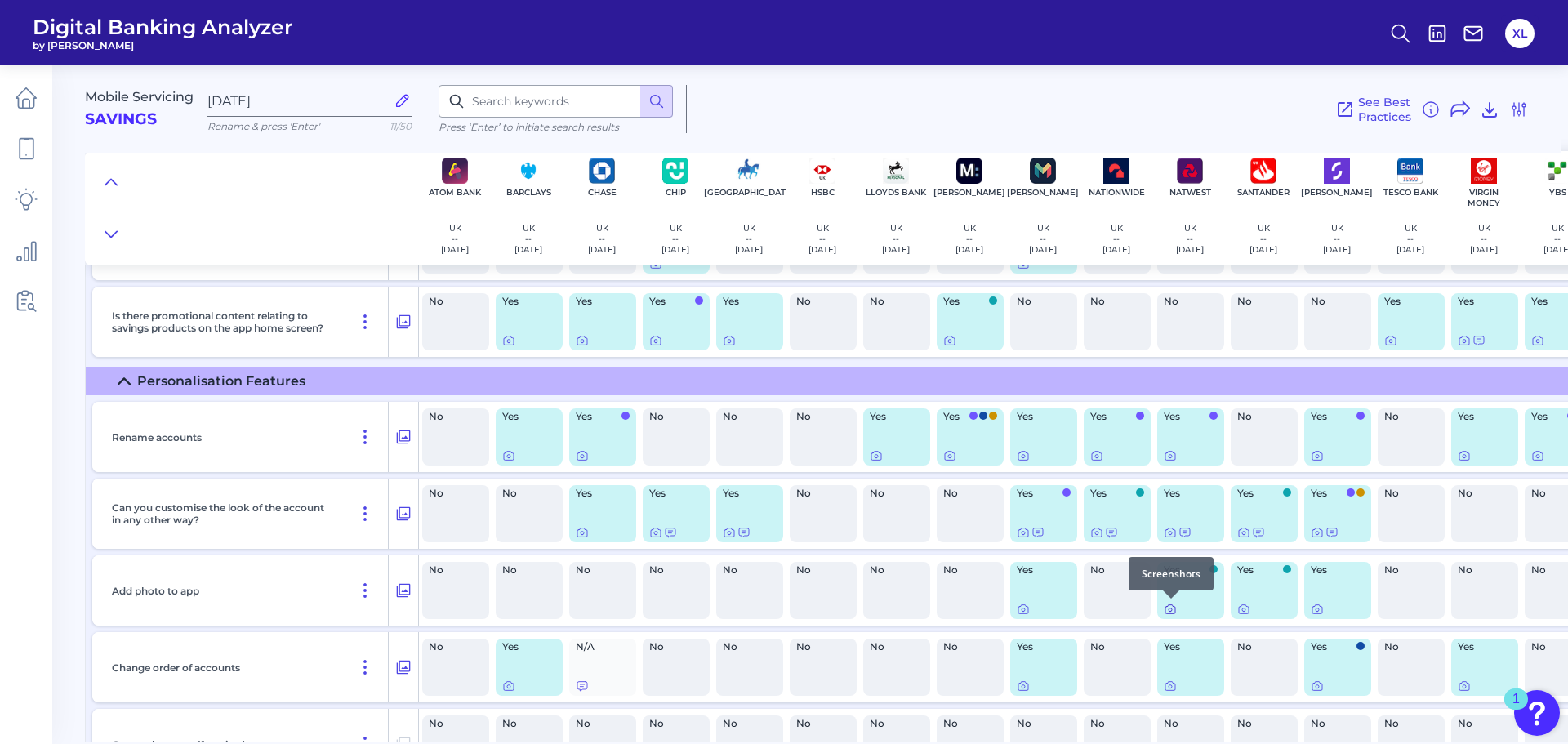
click at [1172, 608] on icon at bounding box center [1170, 609] width 13 height 13
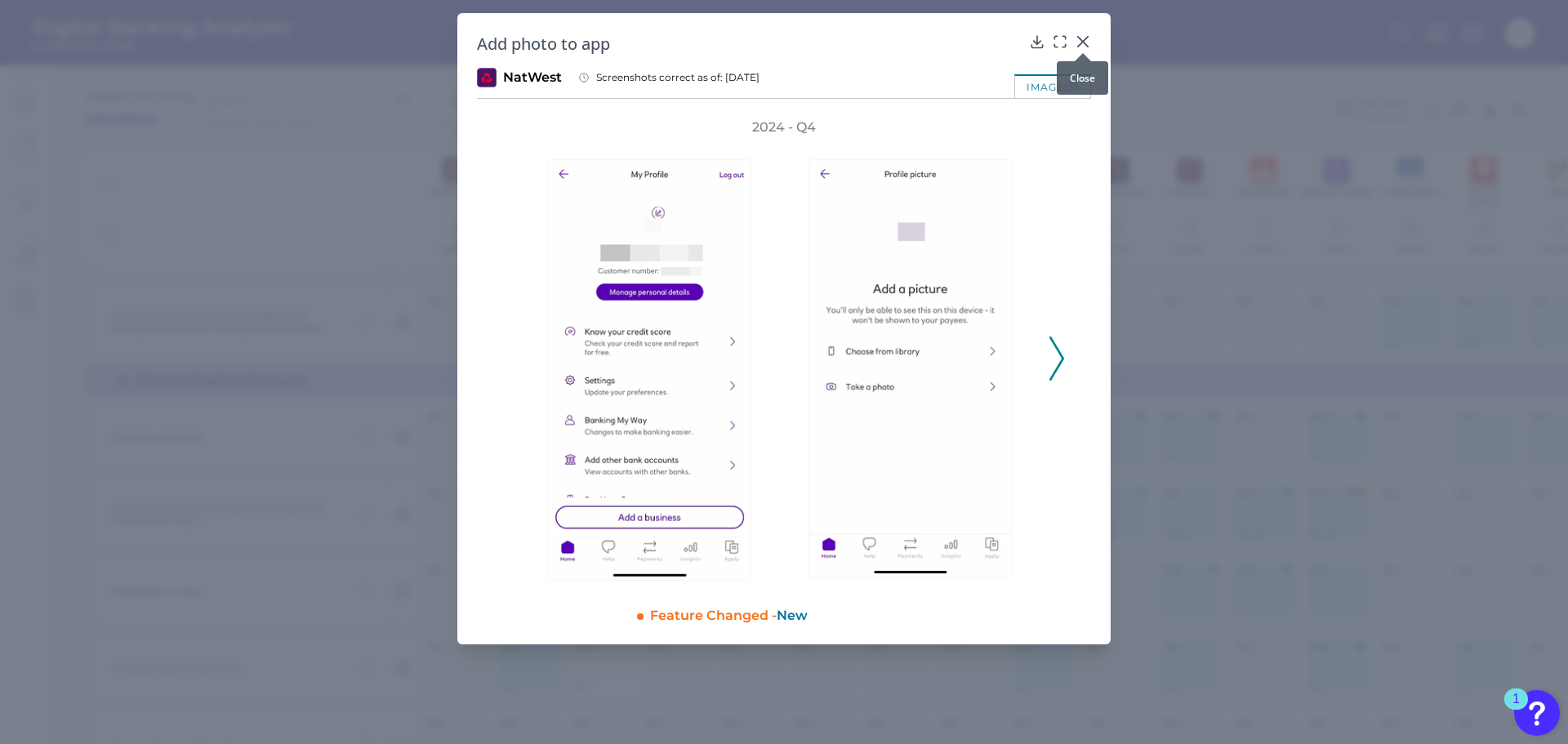
click at [1083, 36] on icon at bounding box center [1082, 42] width 17 height 17
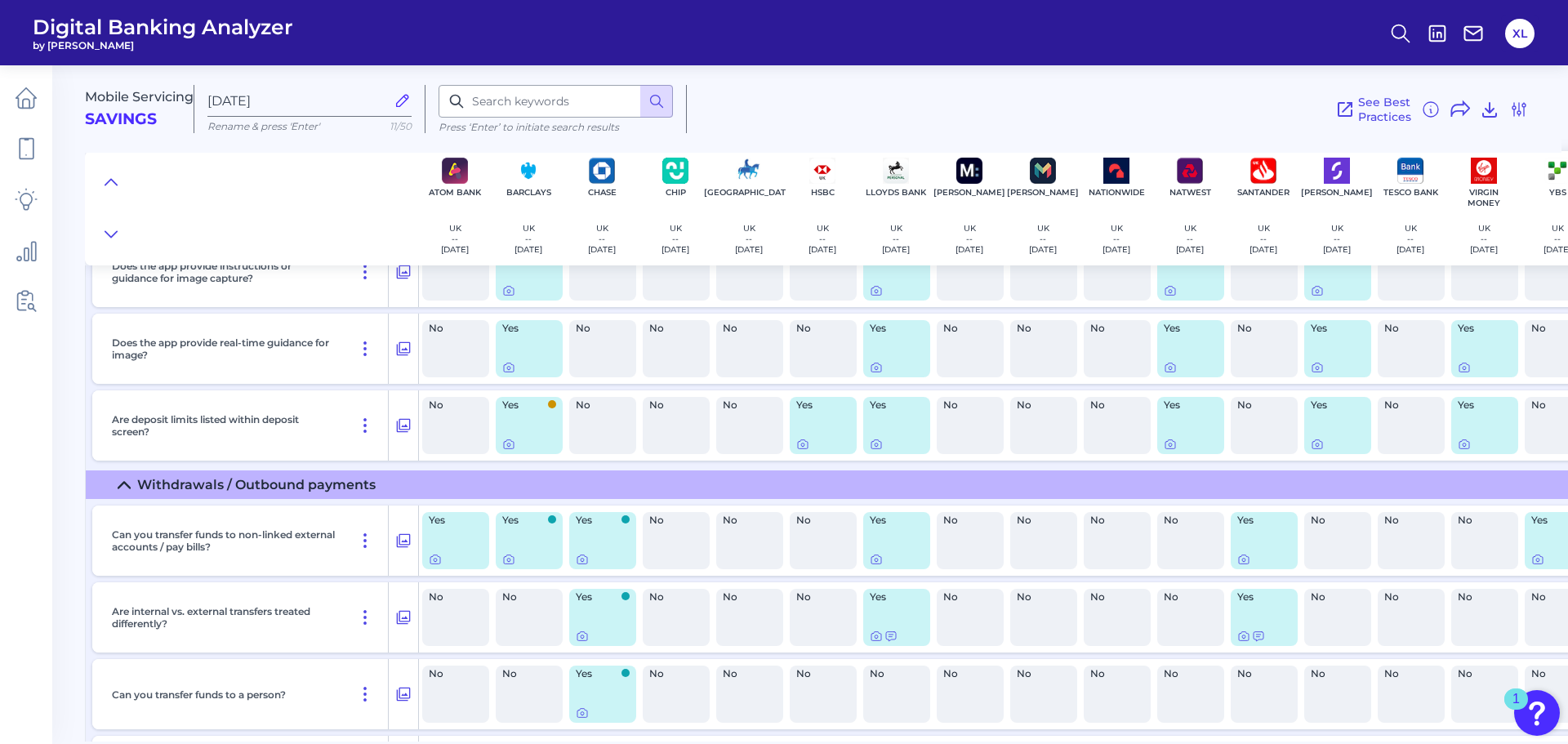
scroll to position [7430, 0]
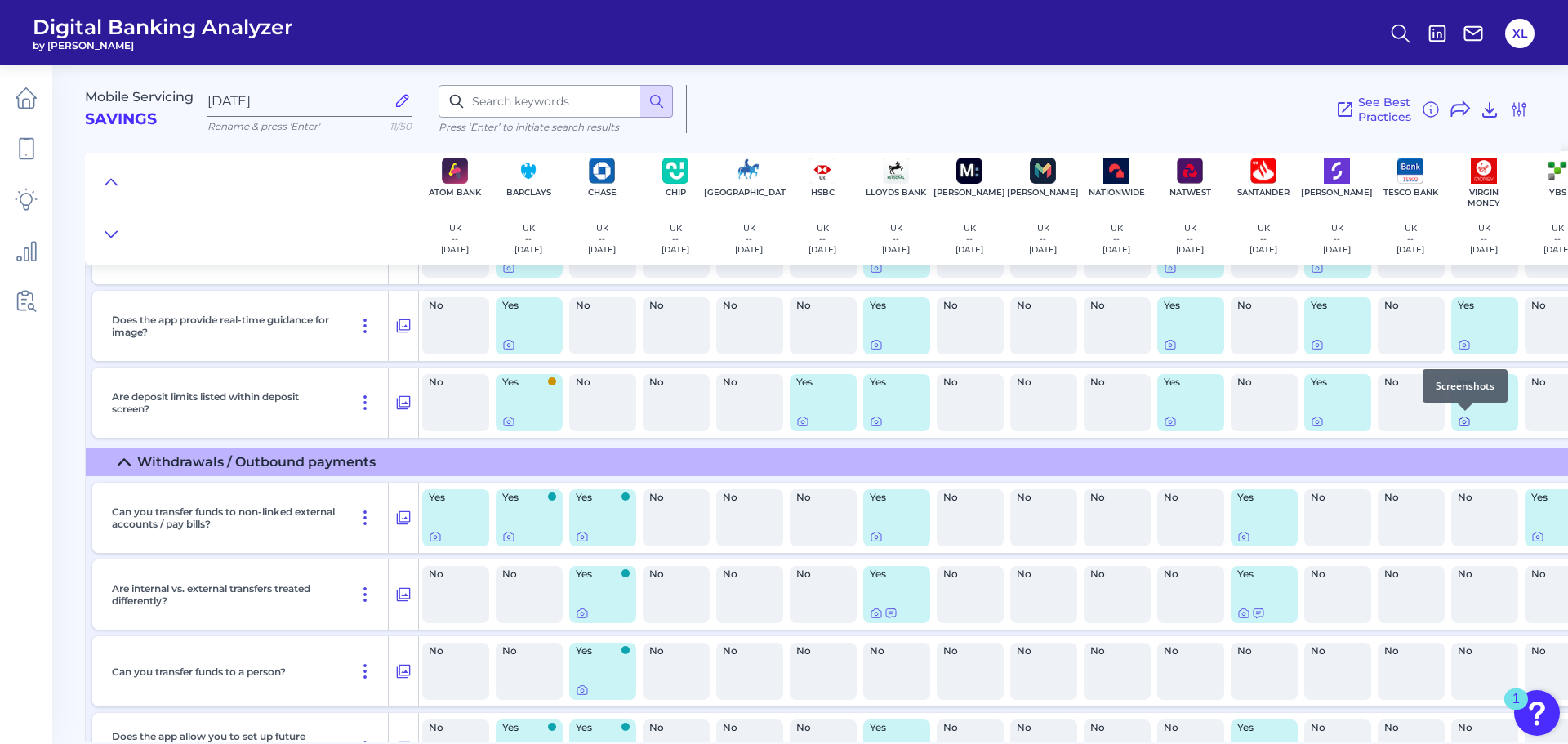
click at [1463, 419] on icon at bounding box center [1464, 421] width 13 height 13
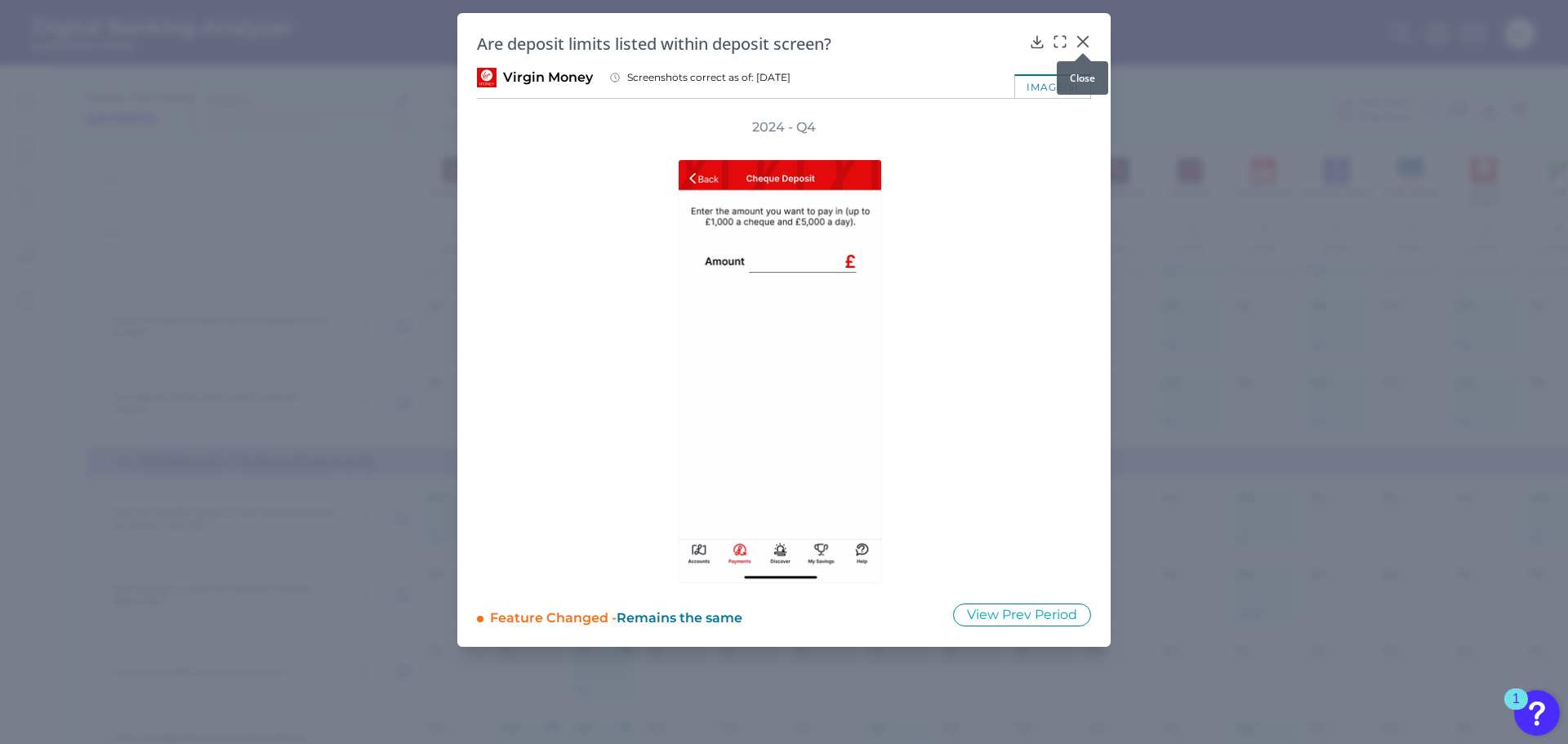
click at [1078, 41] on icon at bounding box center [1082, 42] width 17 height 17
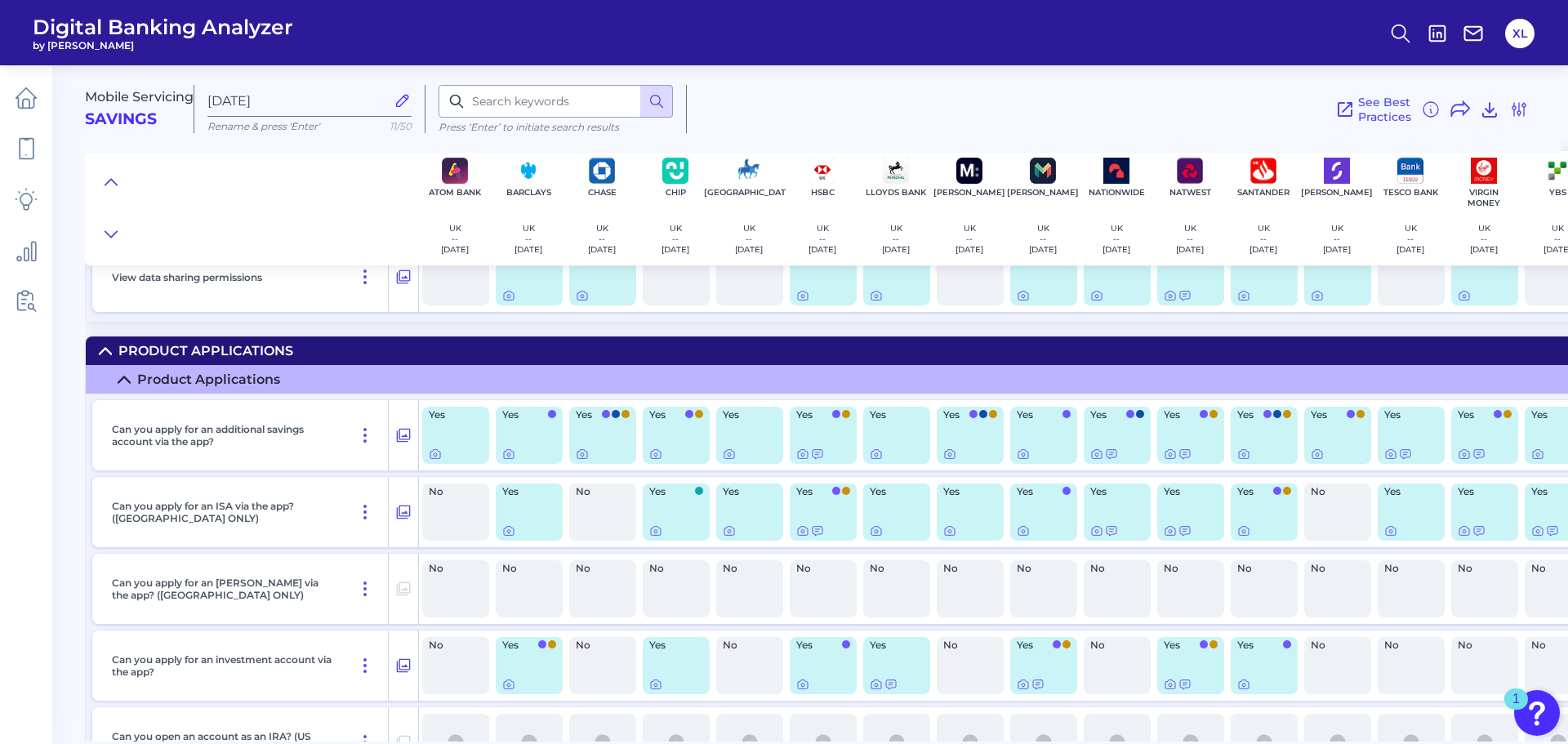
scroll to position [12085, 0]
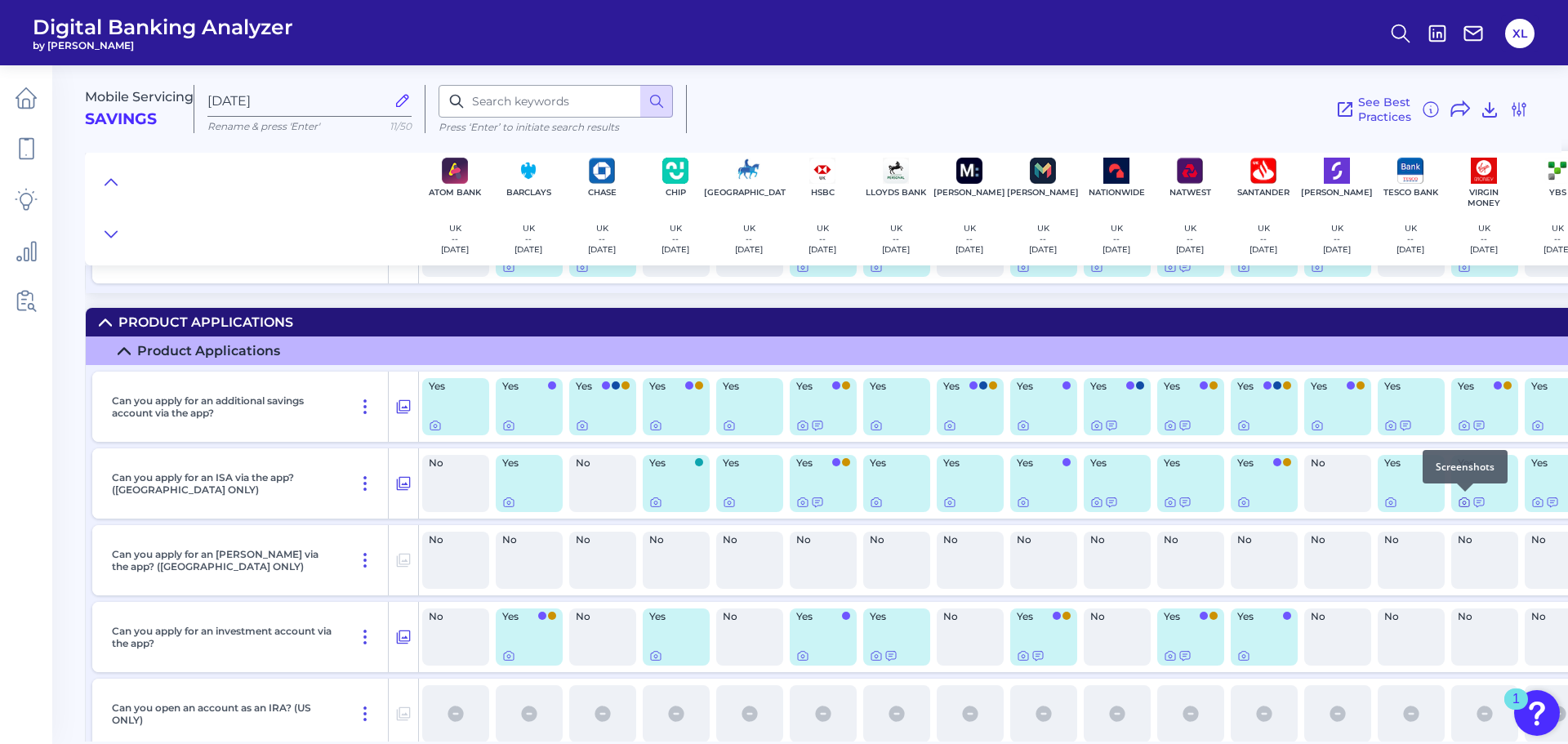
click at [1461, 507] on icon at bounding box center [1464, 502] width 13 height 13
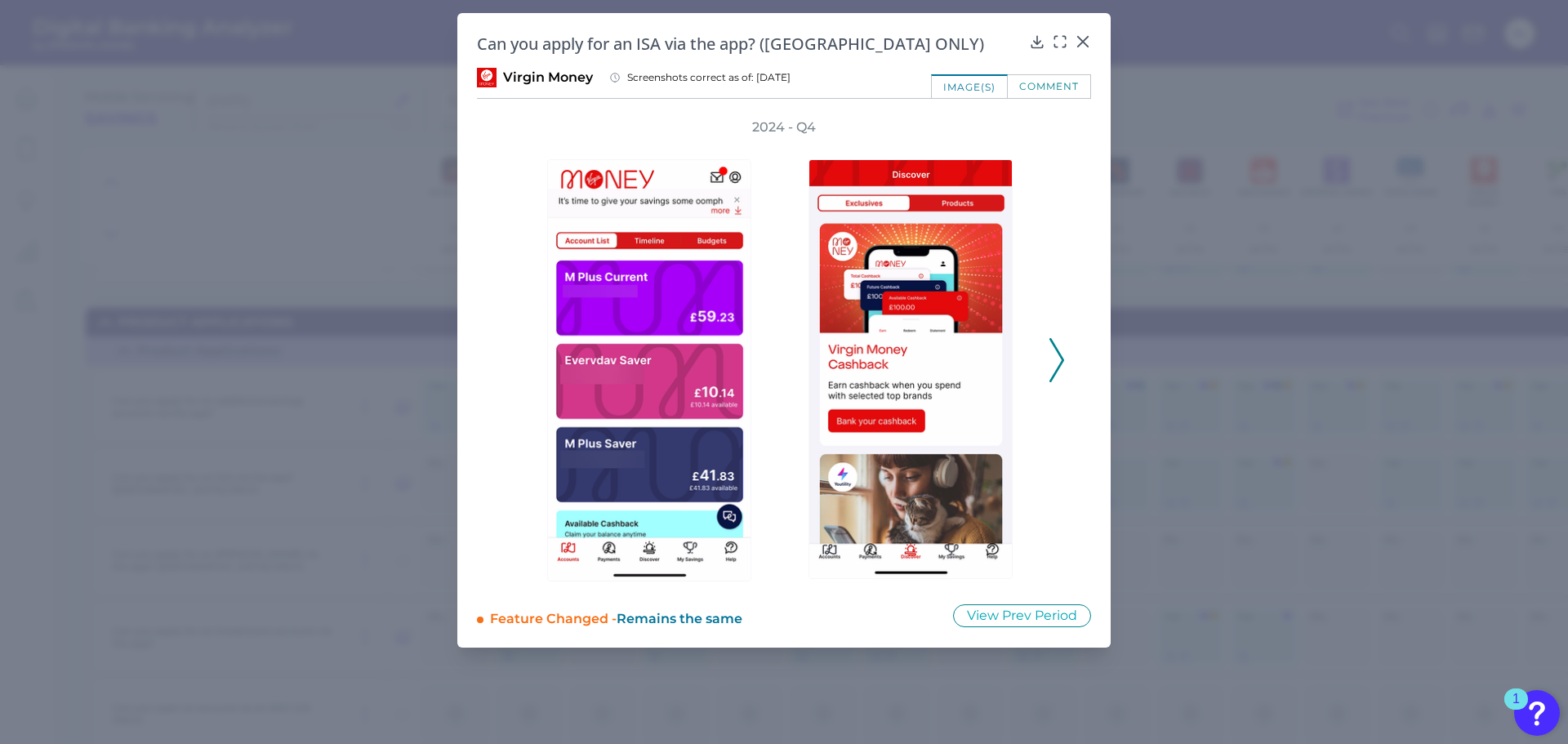
click at [1057, 363] on icon at bounding box center [1057, 359] width 15 height 44
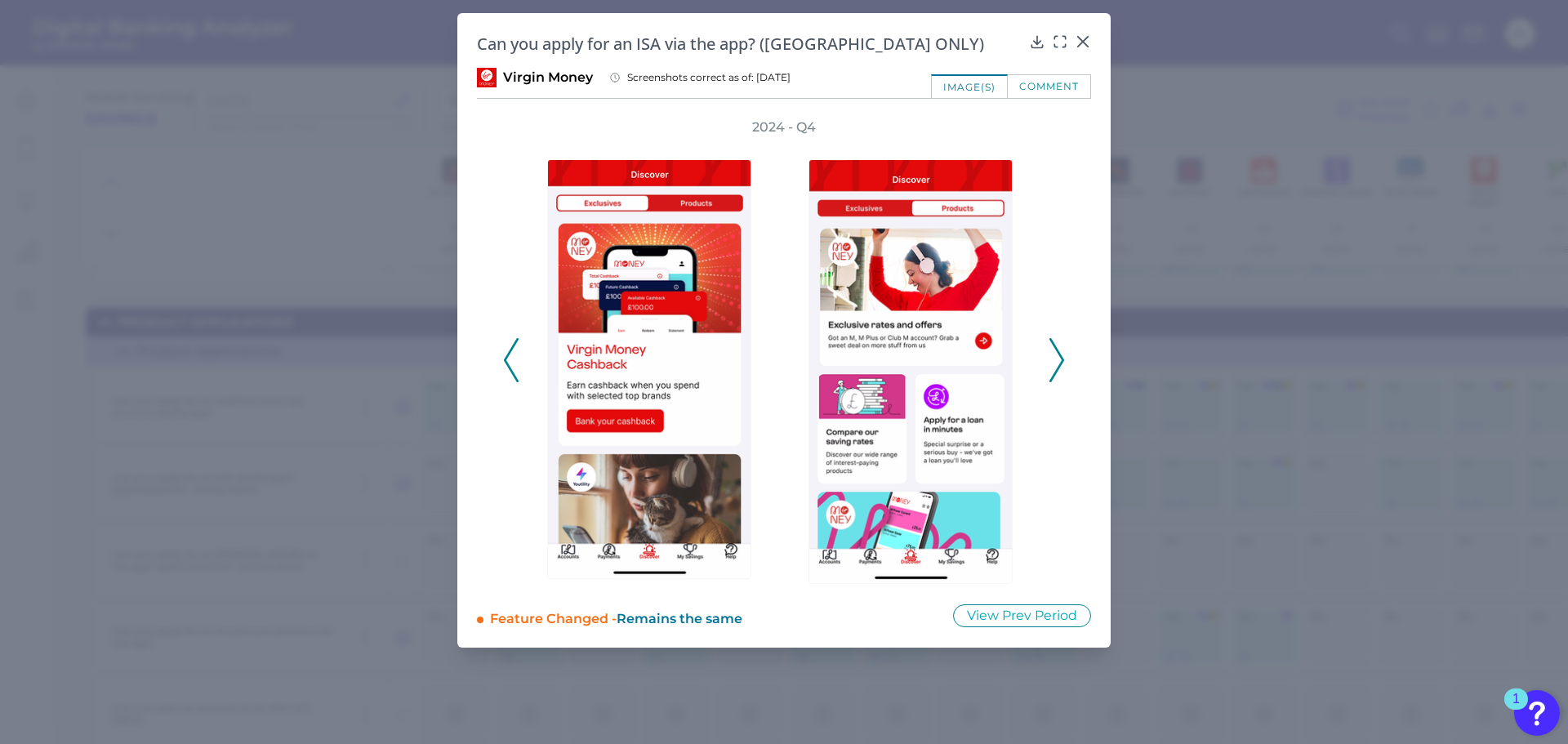
click at [1057, 363] on icon at bounding box center [1057, 359] width 15 height 44
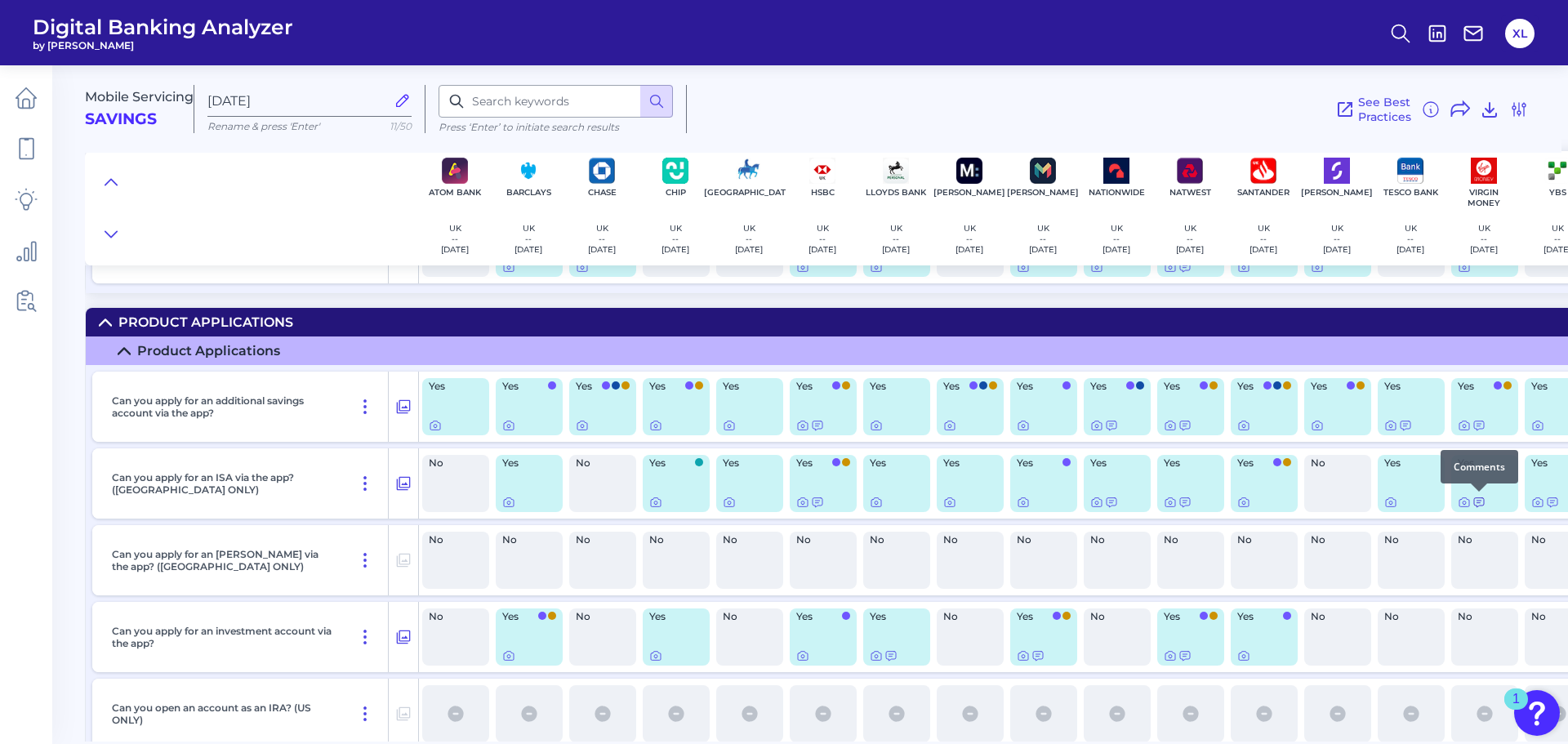
click at [1478, 505] on icon at bounding box center [1479, 502] width 13 height 13
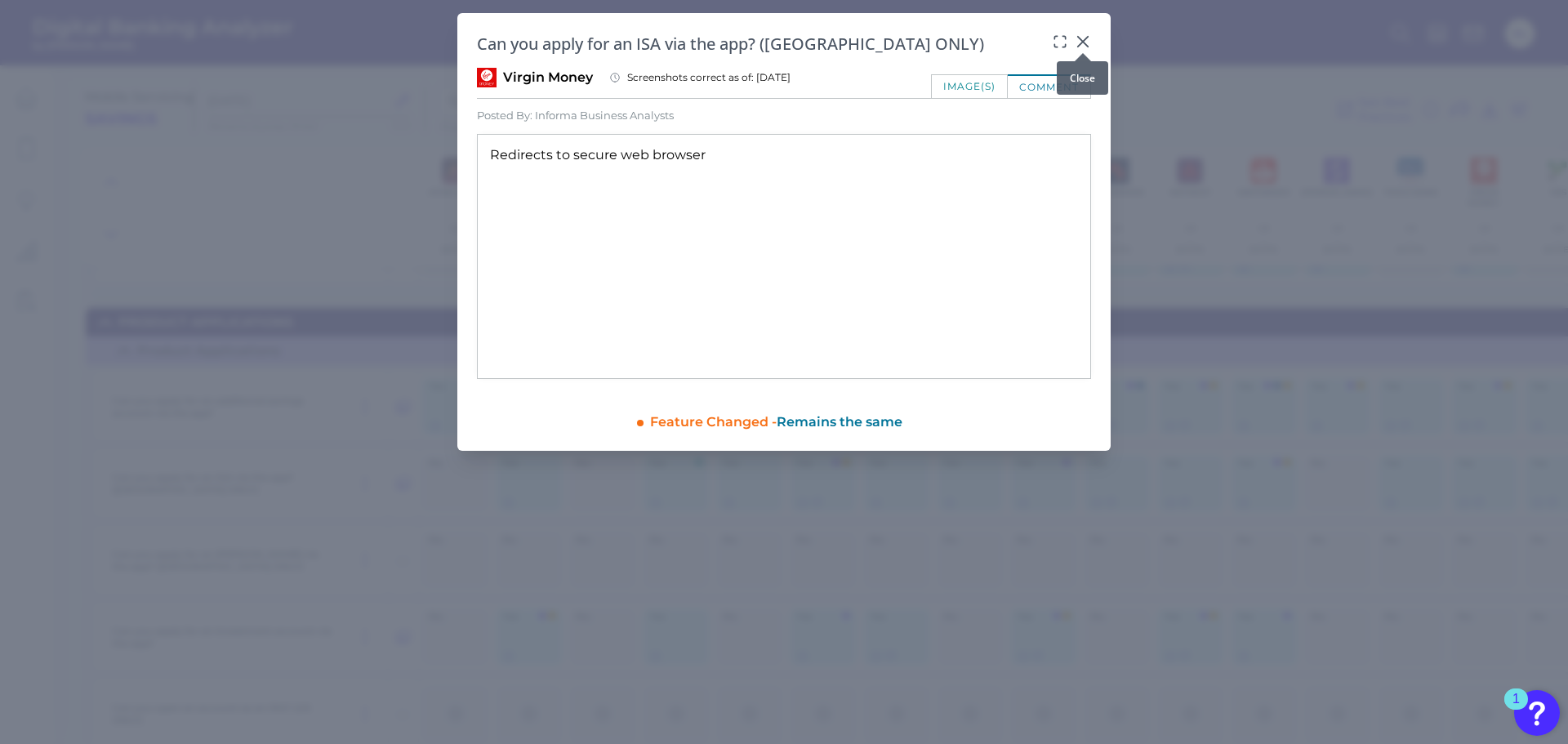
click at [1080, 44] on icon at bounding box center [1082, 41] width 10 height 10
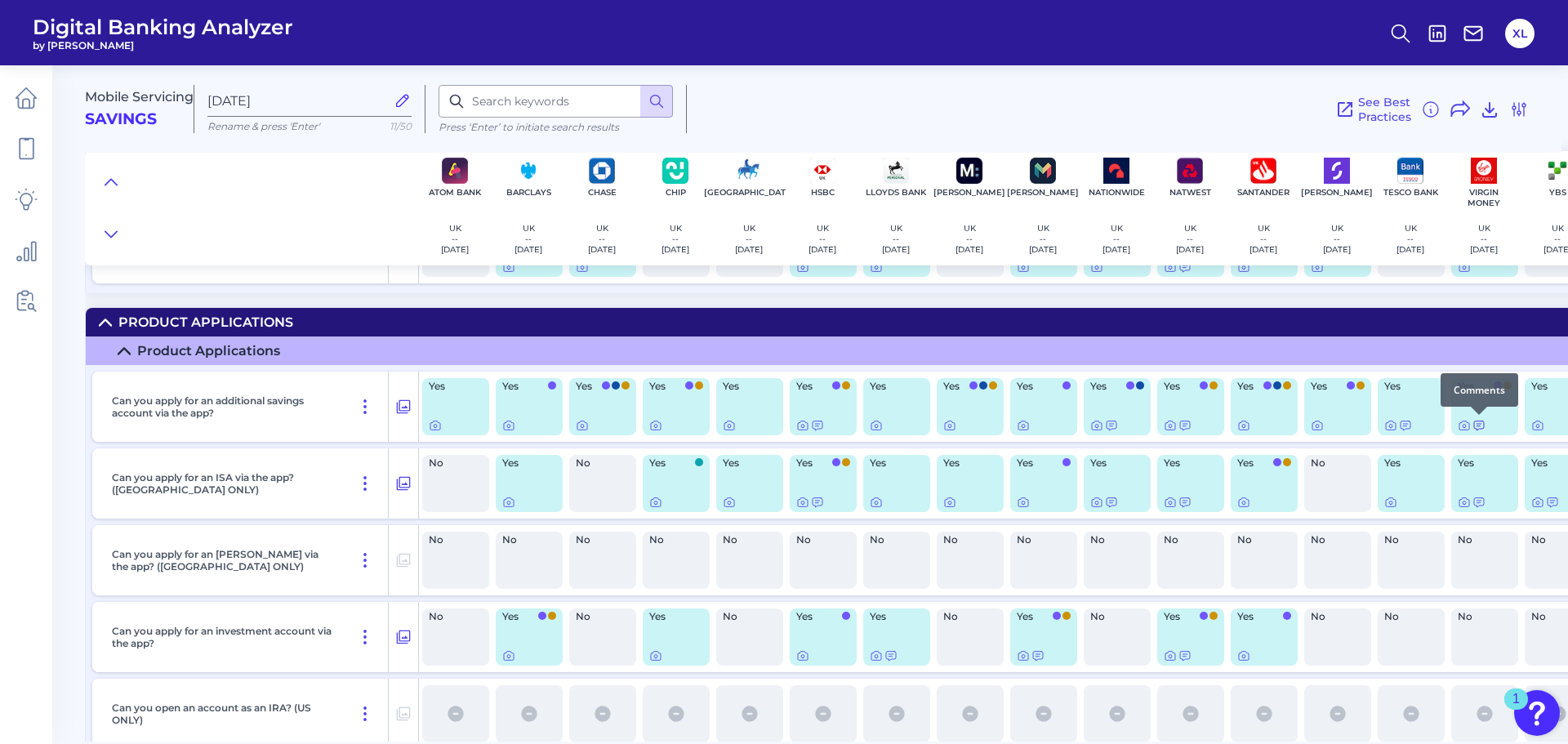
click at [1481, 424] on icon at bounding box center [1479, 425] width 13 height 13
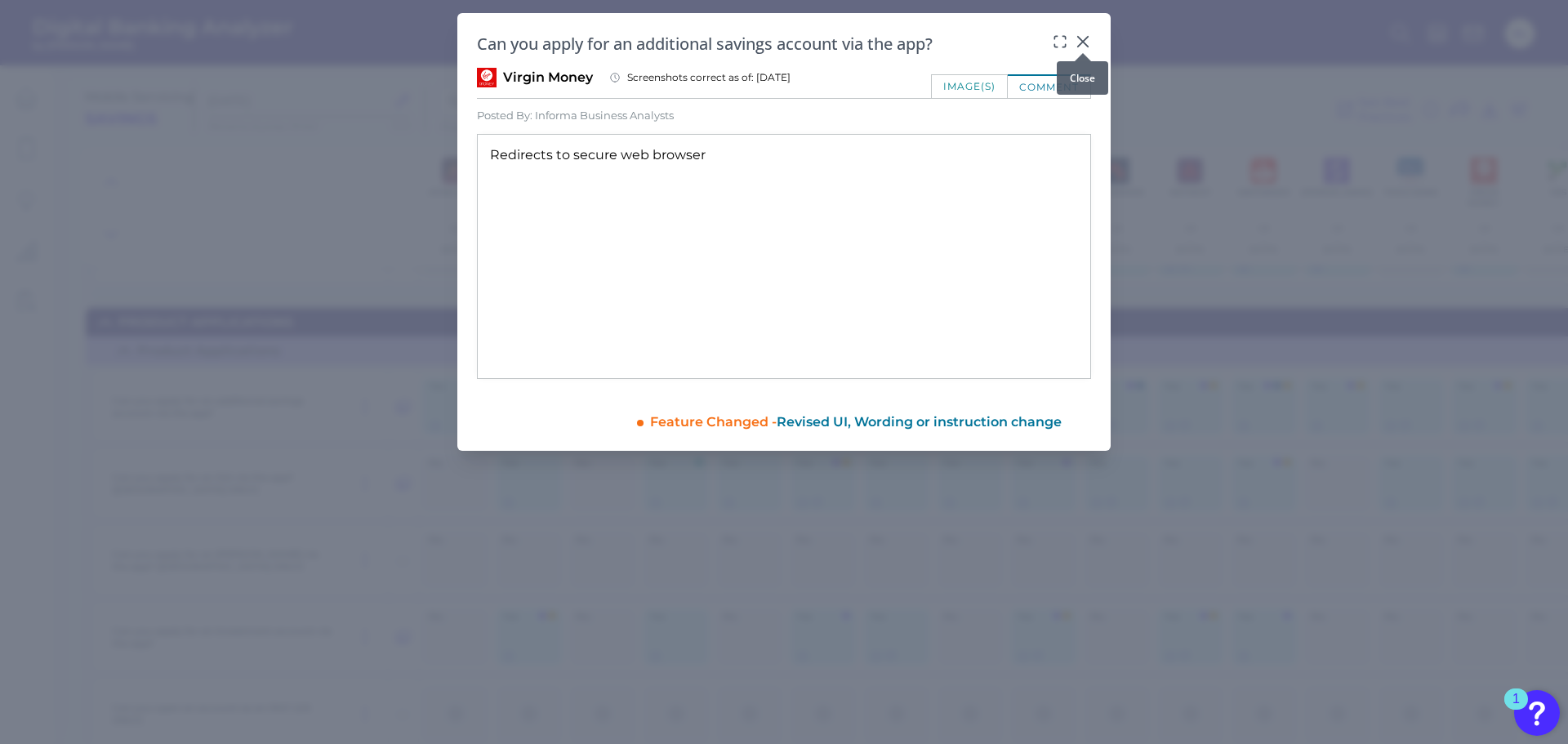
click at [1077, 35] on icon at bounding box center [1082, 42] width 17 height 17
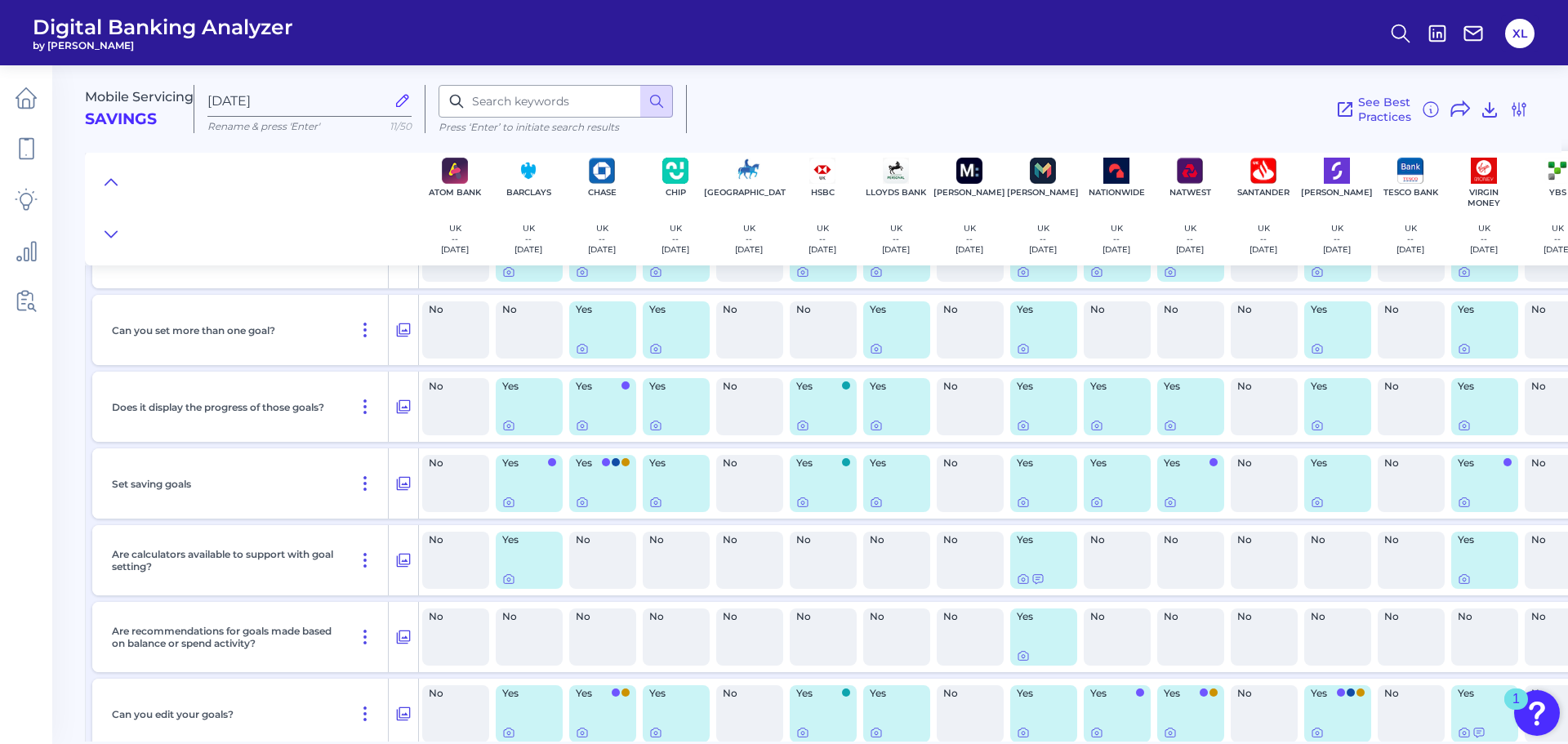
scroll to position [9614, 0]
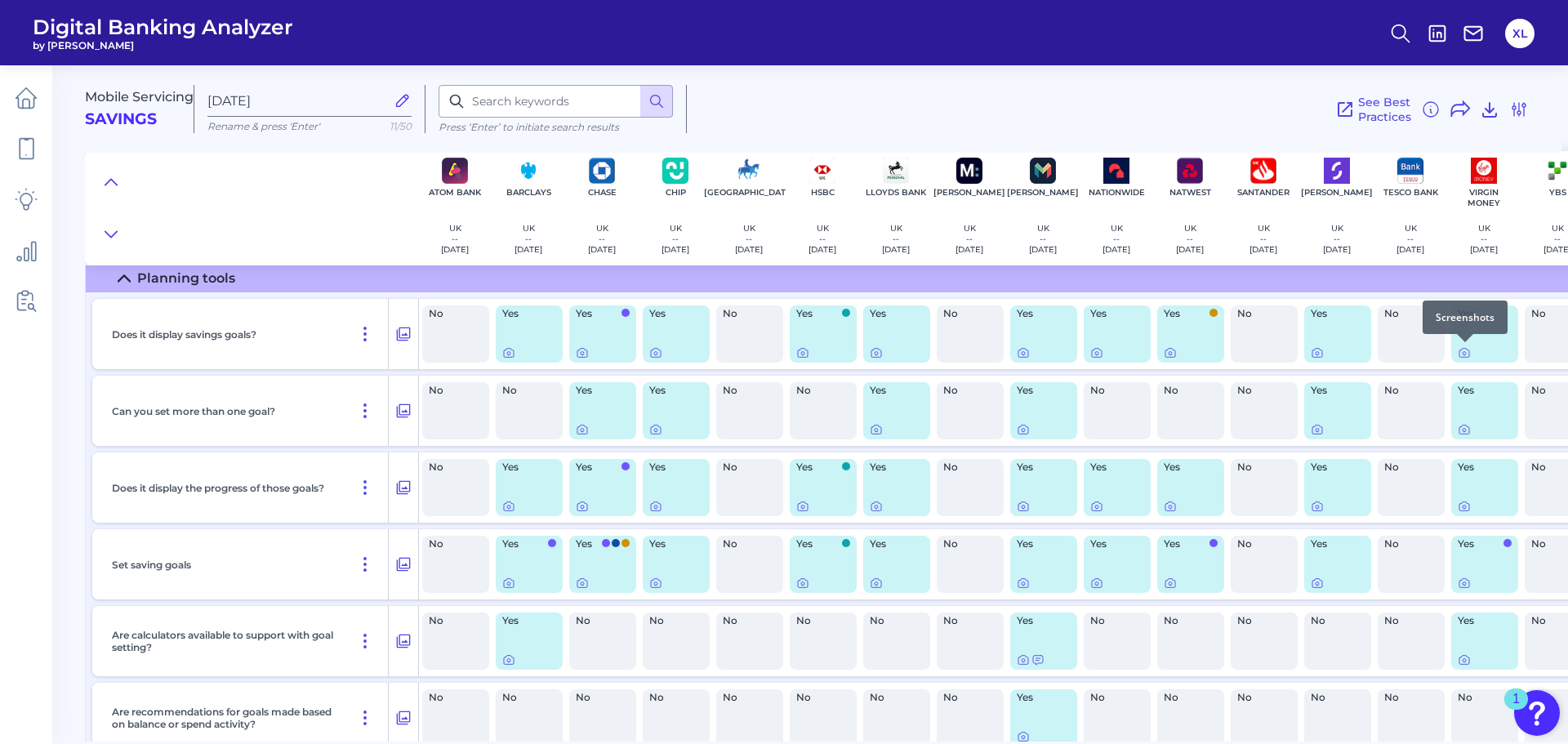
click at [1462, 349] on div at bounding box center [1465, 342] width 17 height 17
click at [1466, 353] on icon at bounding box center [1464, 353] width 3 height 3
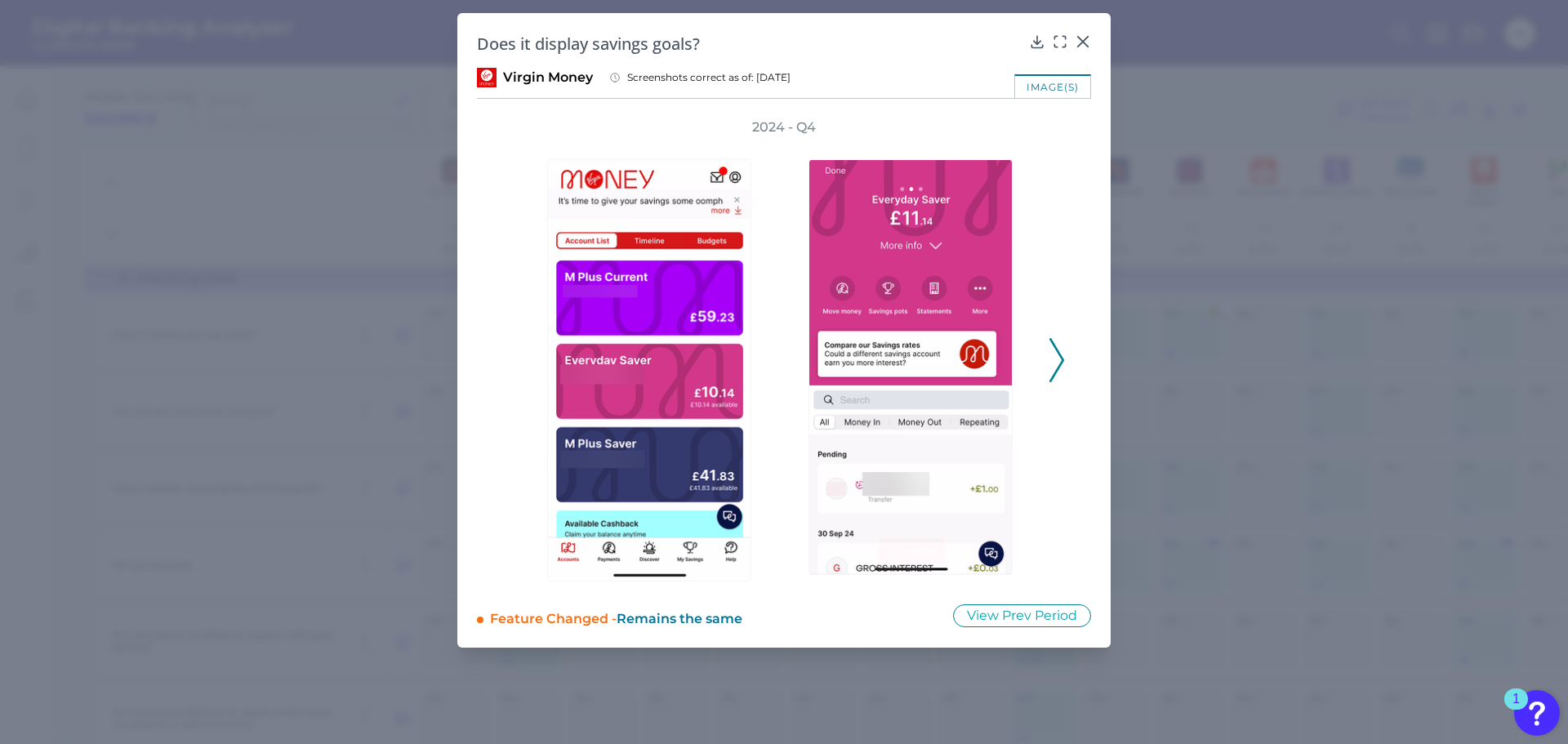
click at [1057, 365] on icon at bounding box center [1057, 359] width 15 height 44
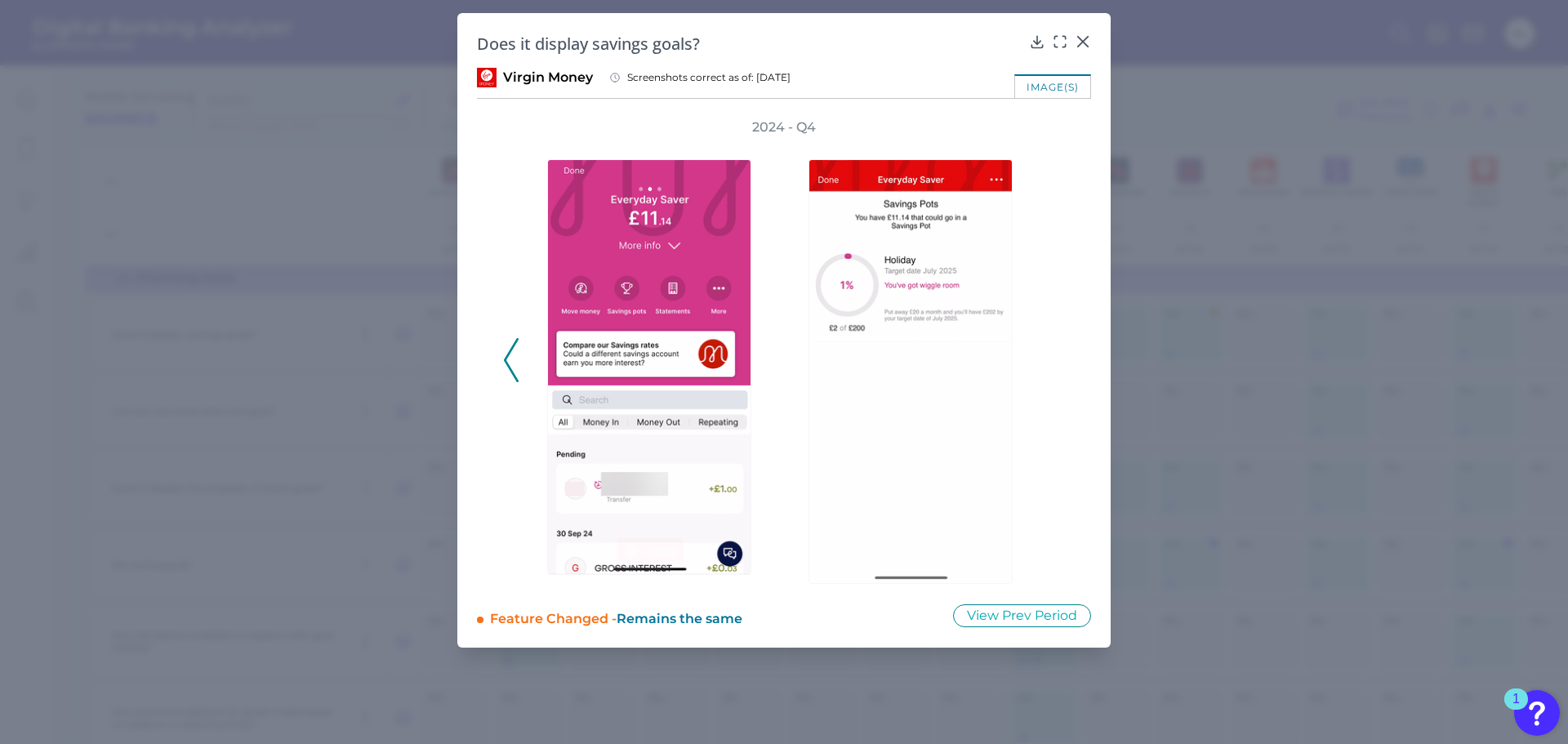
click at [509, 369] on icon at bounding box center [511, 359] width 15 height 44
